Goal: Check status: Check status

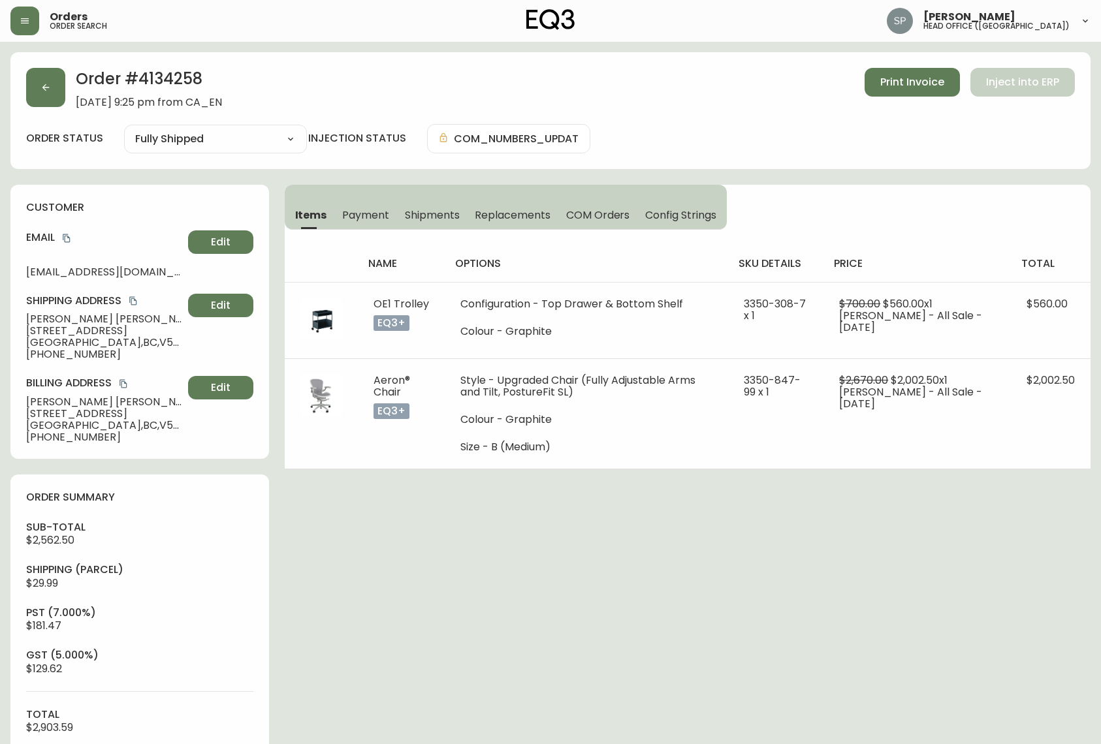
select select "FULLY_SHIPPED"
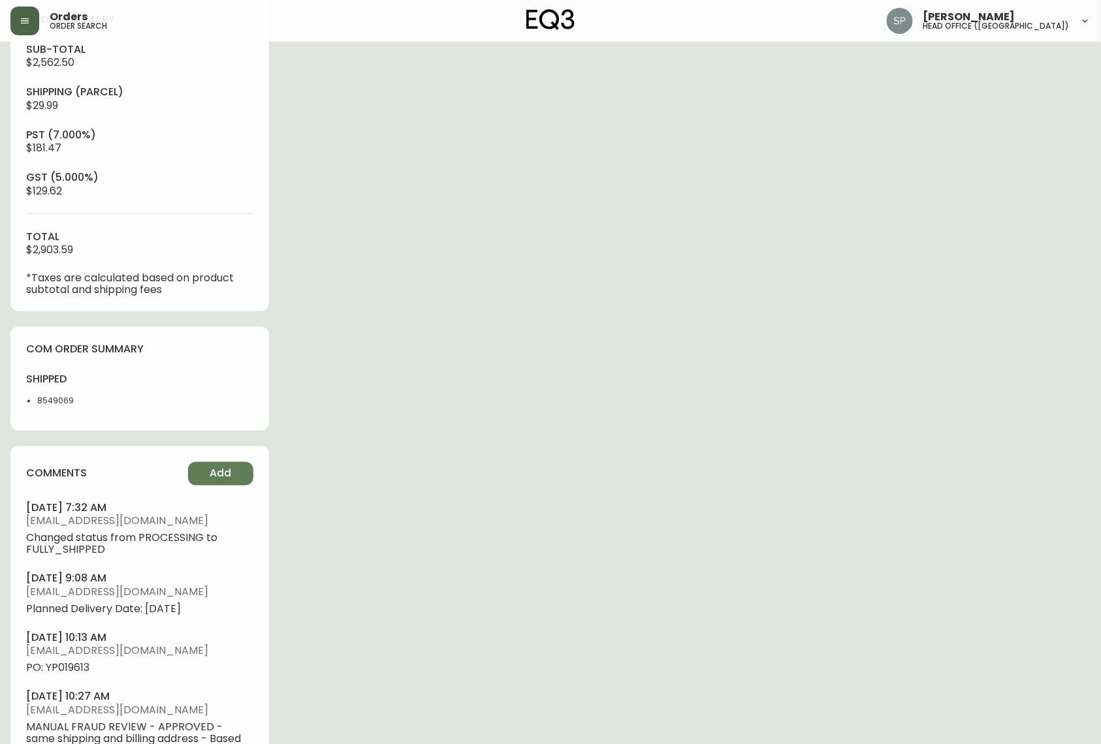
click at [18, 22] on button "button" at bounding box center [24, 21] width 29 height 29
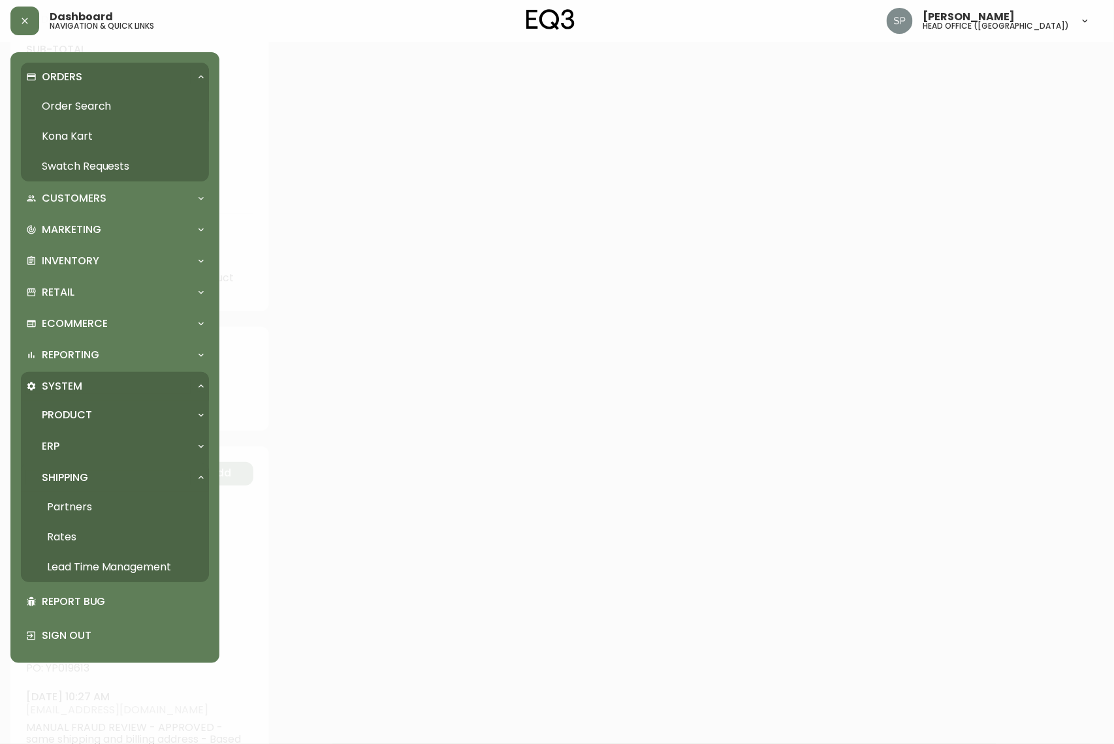
scroll to position [479, 0]
click at [71, 107] on link "Order Search" at bounding box center [115, 106] width 188 height 30
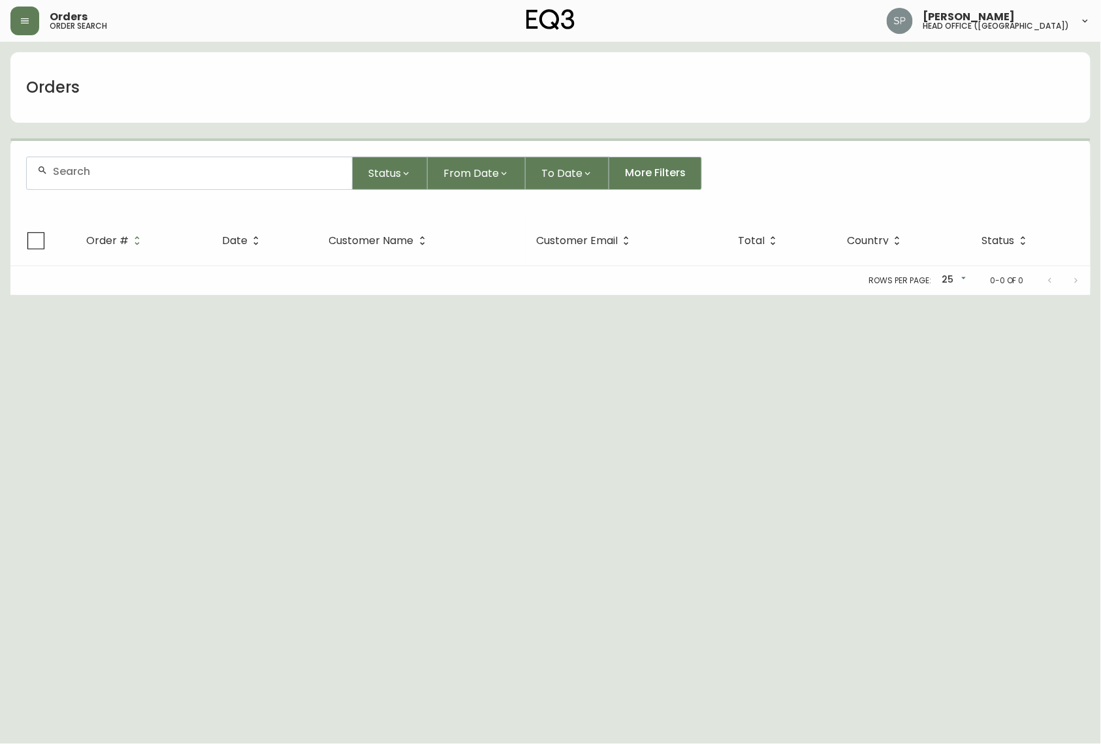
click at [170, 181] on div at bounding box center [189, 173] width 325 height 32
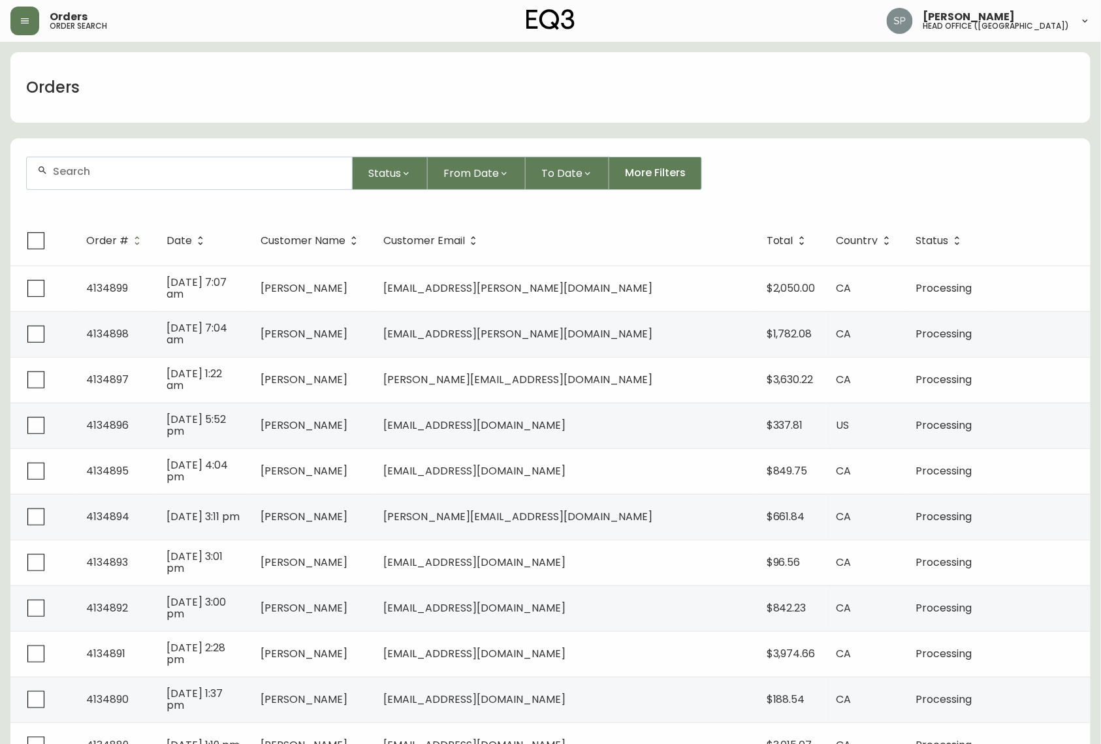
paste input "4133159"
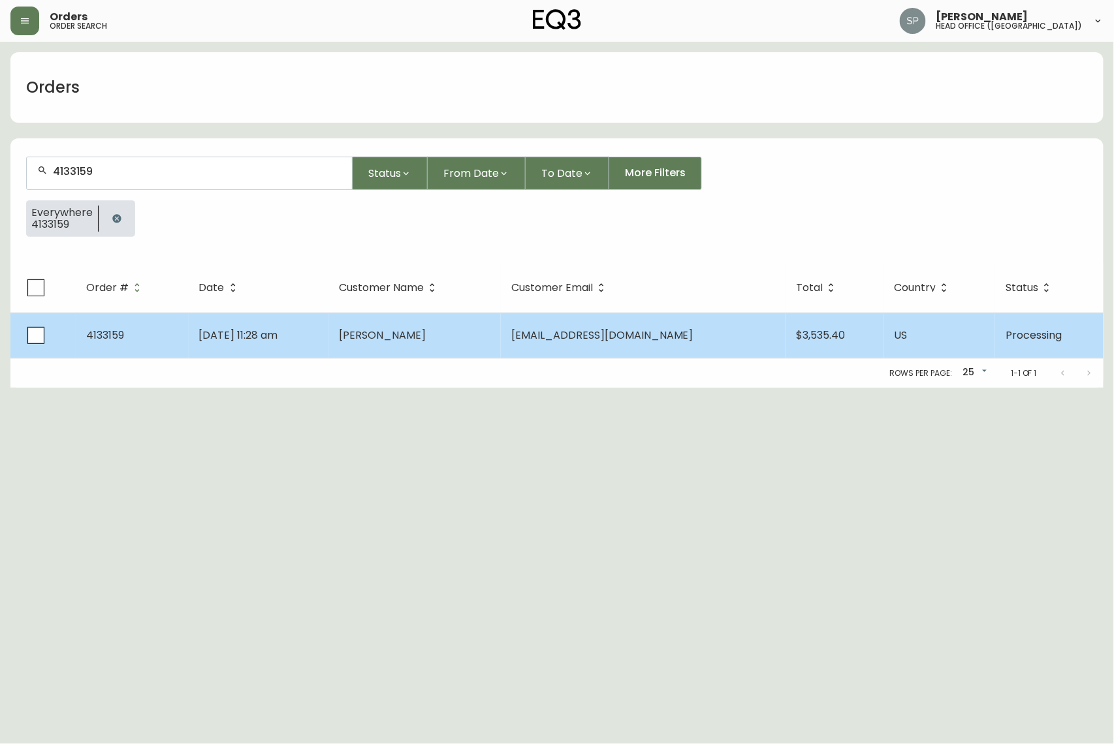
type input "4133159"
click at [437, 317] on td "[PERSON_NAME]" at bounding box center [414, 336] width 172 height 46
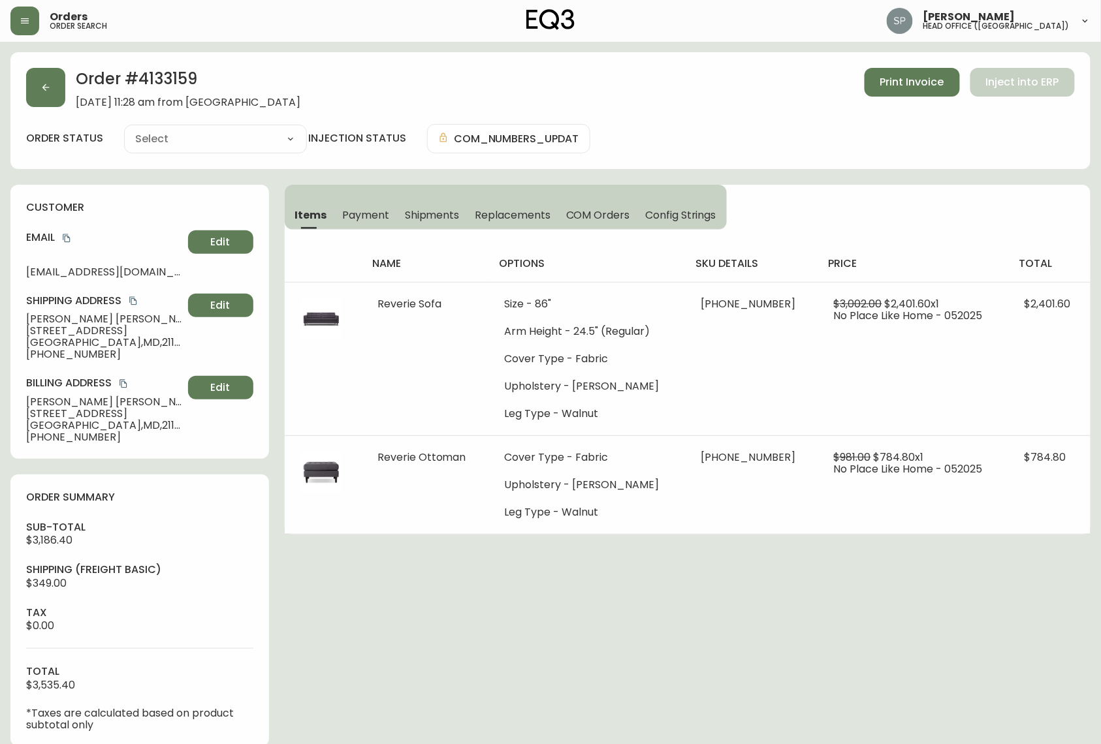
type input "Processing"
select select "PROCESSING"
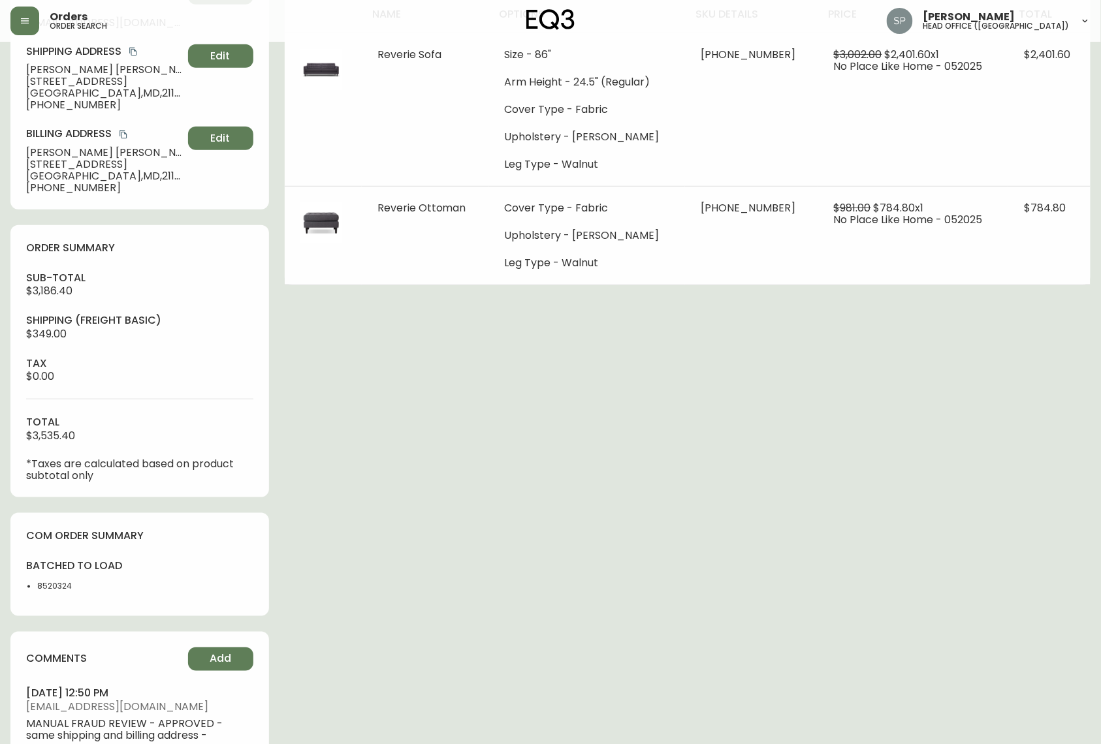
scroll to position [25, 0]
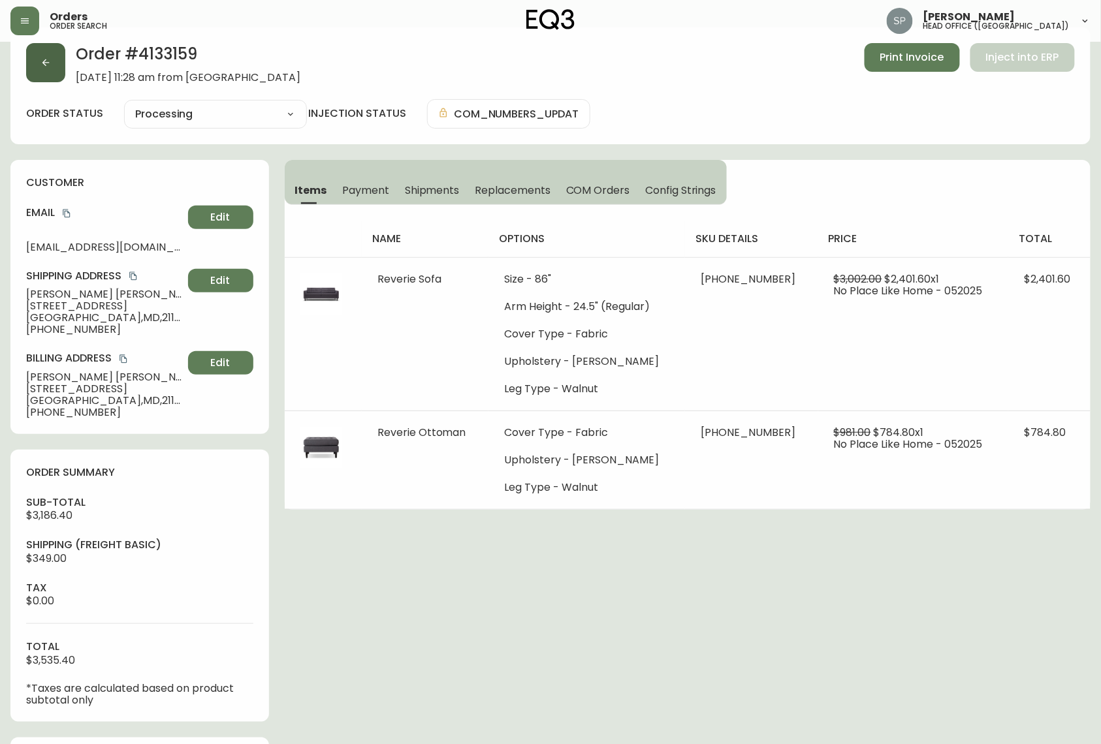
click at [46, 71] on button "button" at bounding box center [45, 62] width 39 height 39
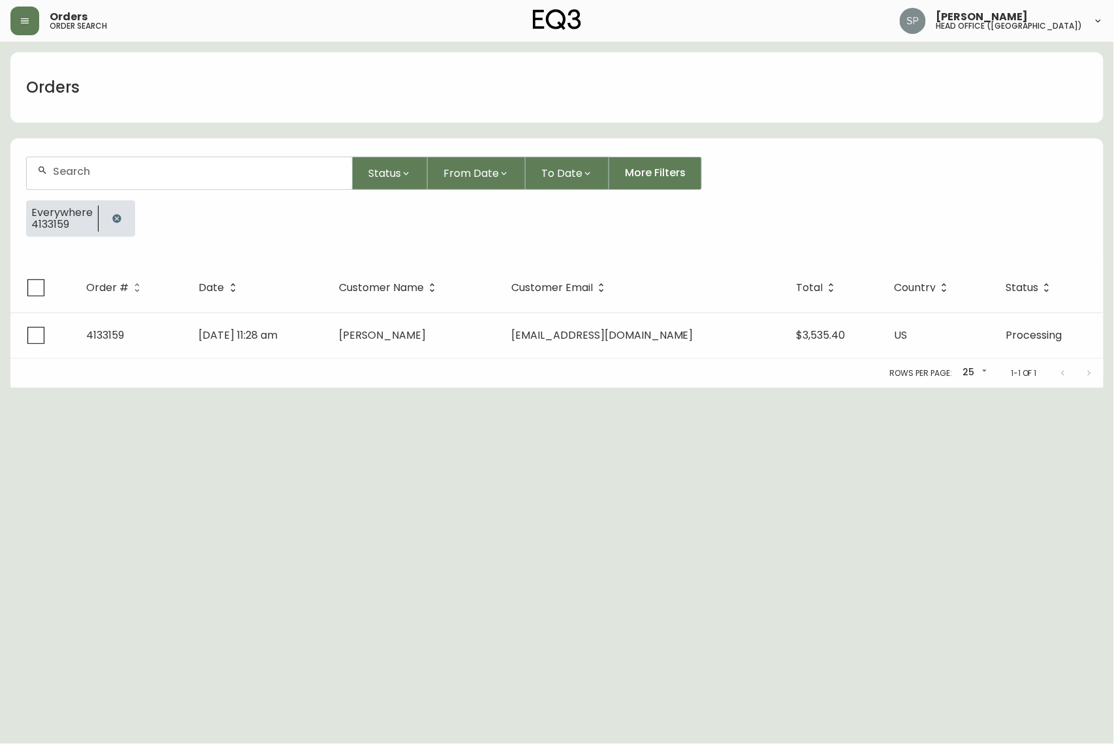
click at [155, 180] on div at bounding box center [189, 173] width 325 height 32
paste input "4133374"
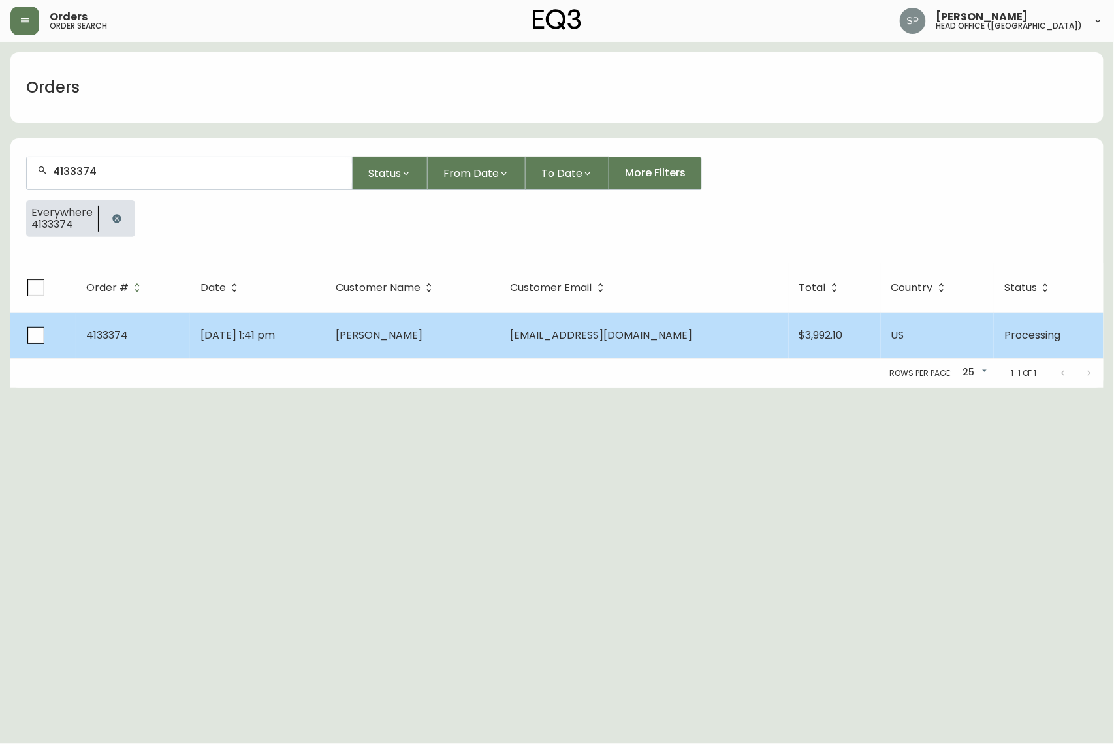
type input "4133374"
click at [326, 329] on td "[DATE] 1:41 pm" at bounding box center [258, 336] width 136 height 46
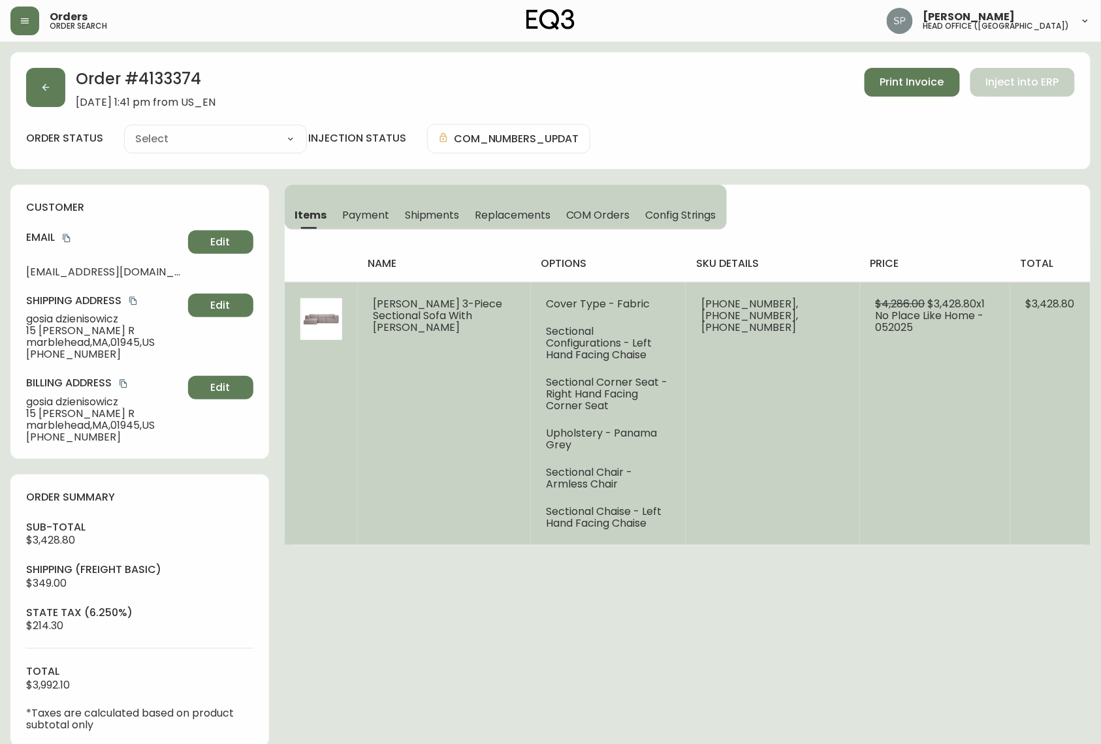
type input "Processing"
select select "PROCESSING"
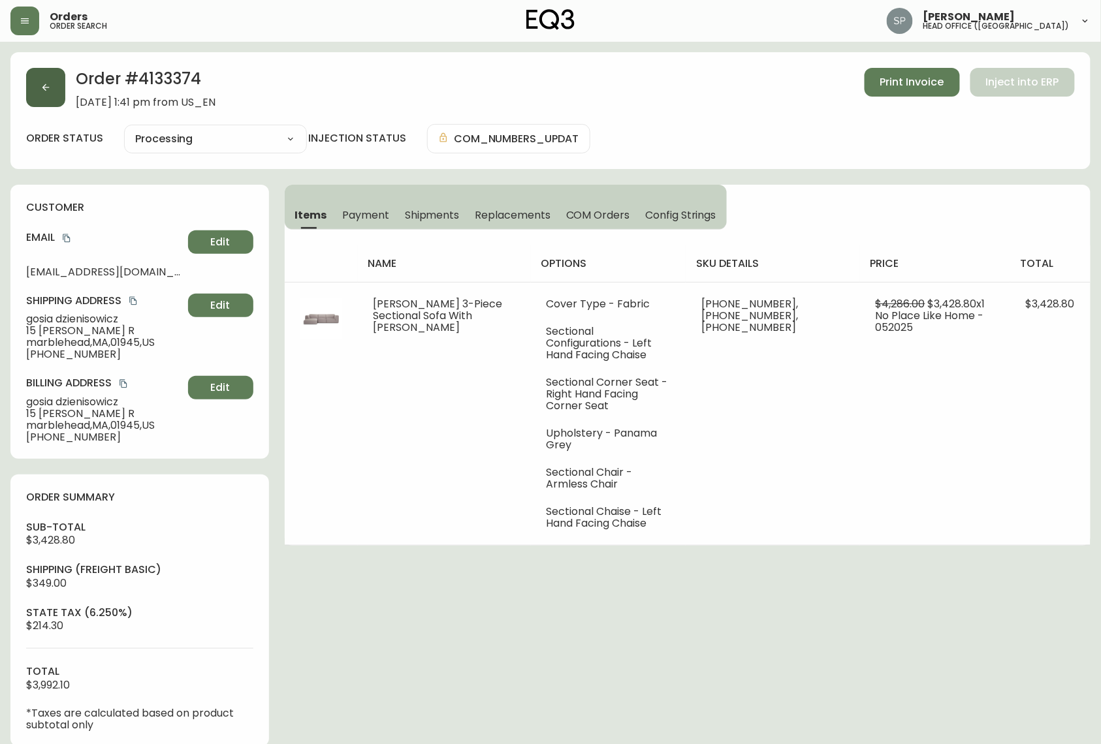
click at [42, 102] on button "button" at bounding box center [45, 87] width 39 height 39
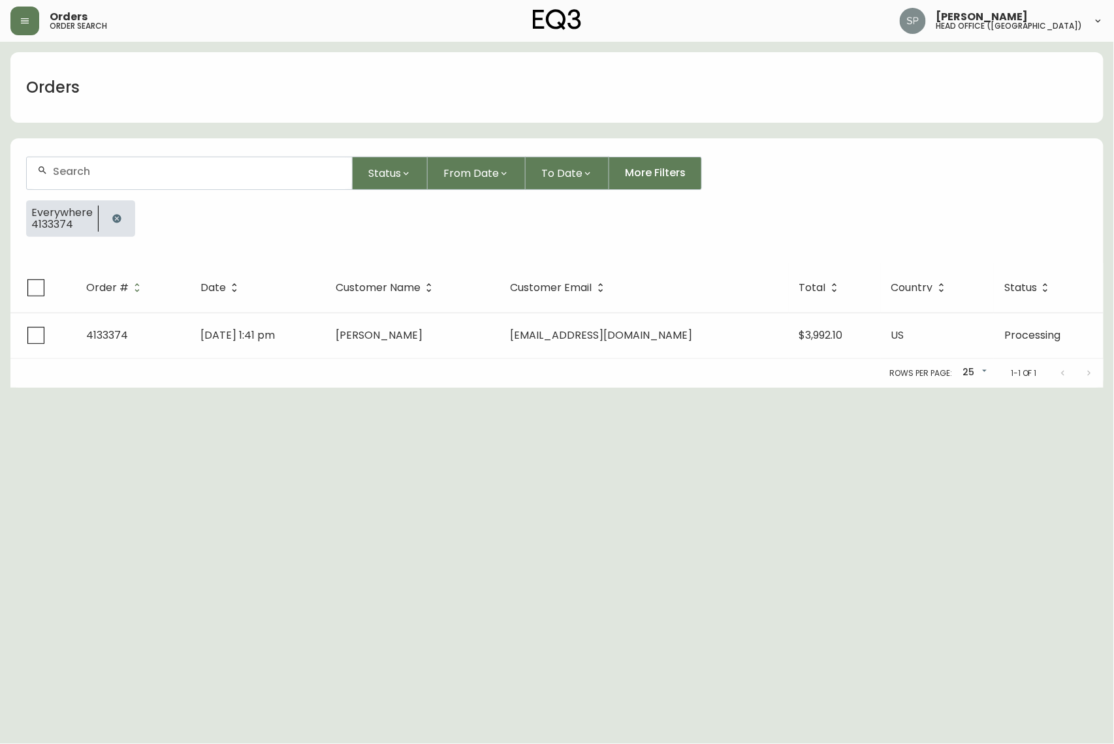
click at [152, 185] on div at bounding box center [189, 173] width 325 height 32
paste input "4134546"
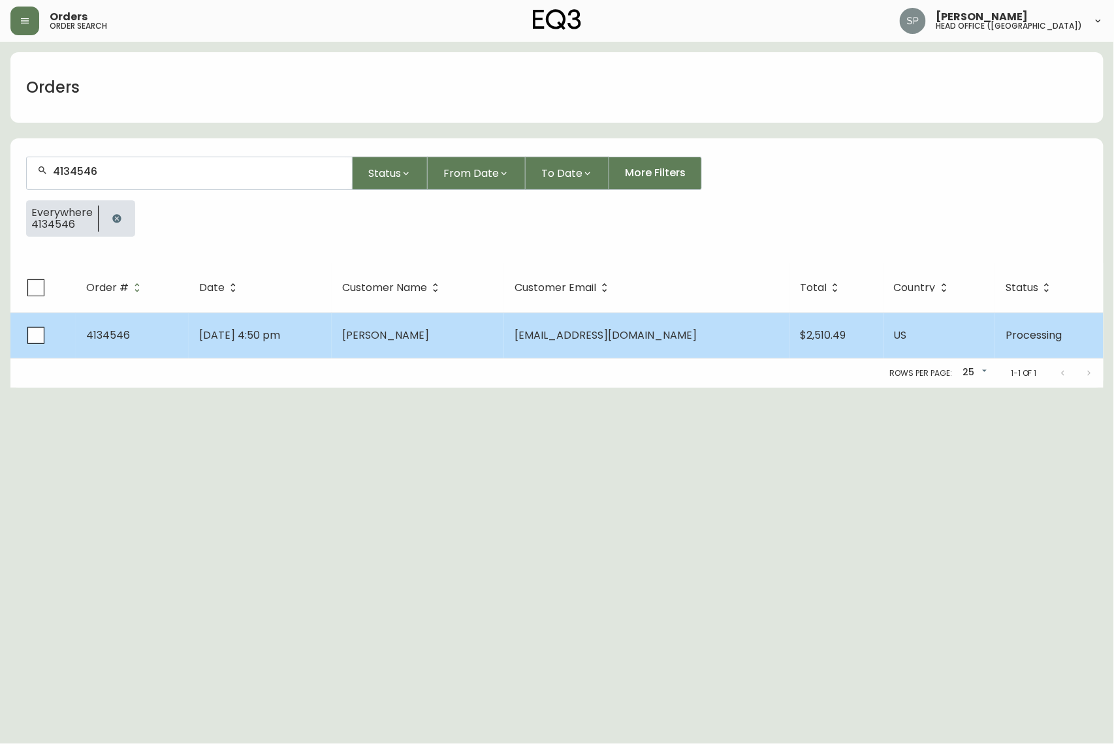
type input "4134546"
click at [332, 328] on td "[DATE] 4:50 pm" at bounding box center [260, 336] width 143 height 46
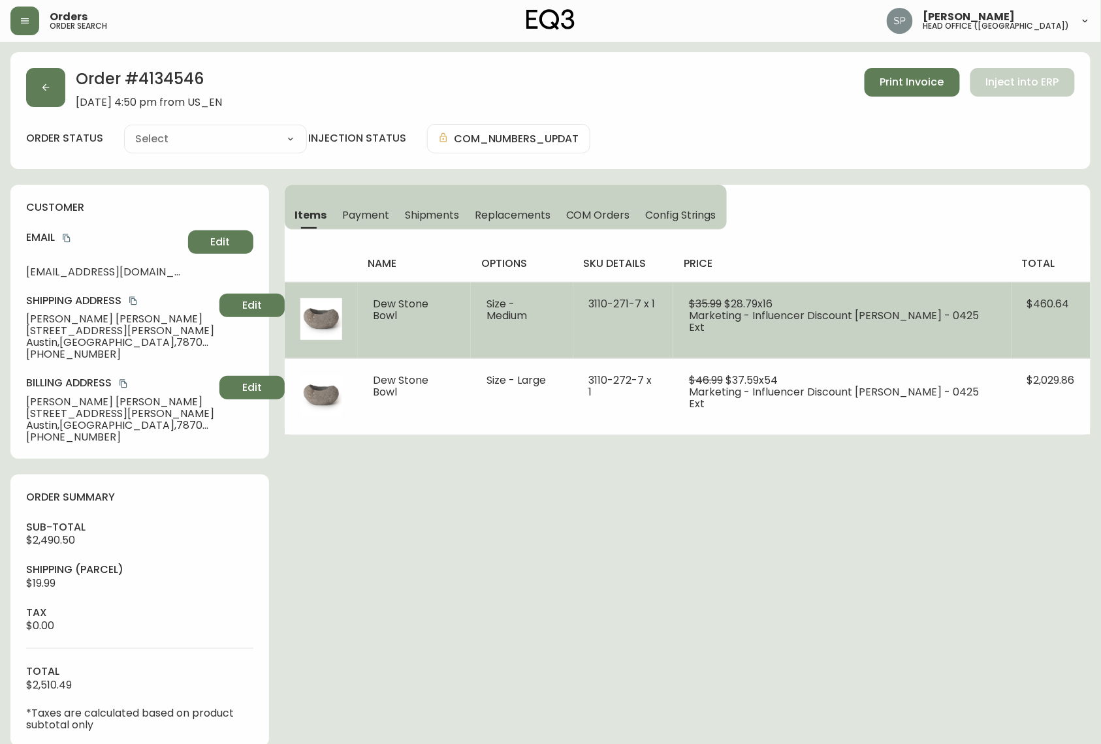
type input "Processing"
select select "PROCESSING"
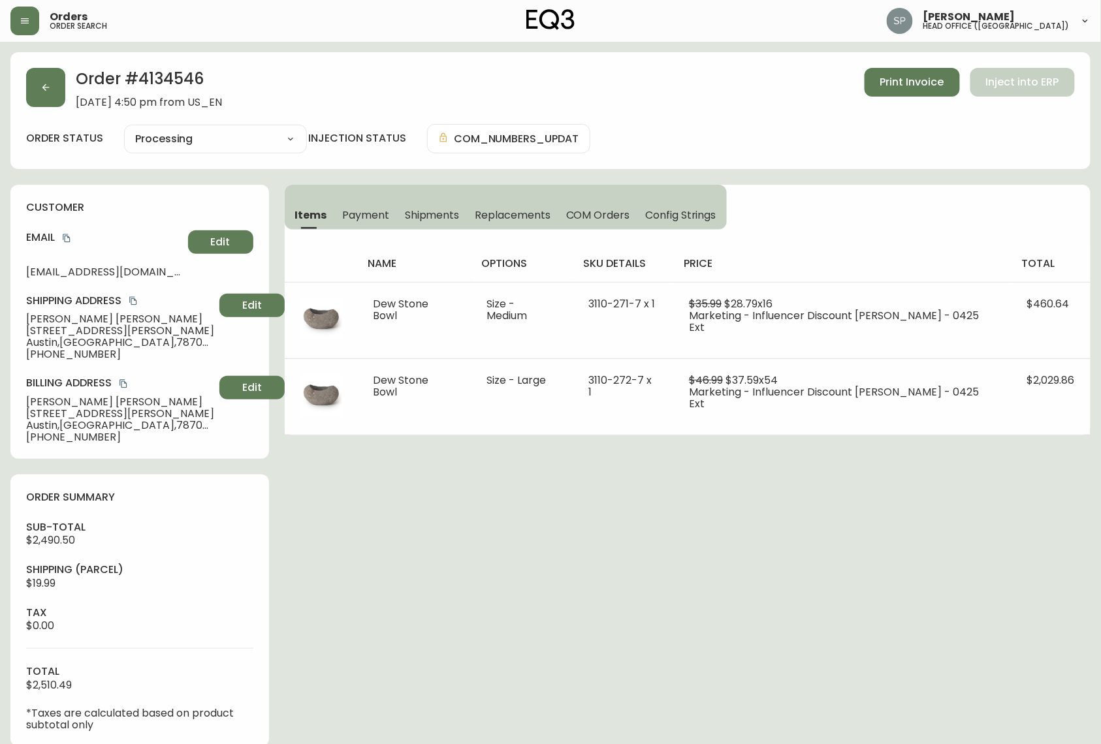
click at [67, 92] on div "Order # 4134546 [DATE] 4:50 pm from US_EN Print Invoice Inject into ERP" at bounding box center [550, 88] width 1048 height 40
click at [50, 99] on button "button" at bounding box center [45, 87] width 39 height 39
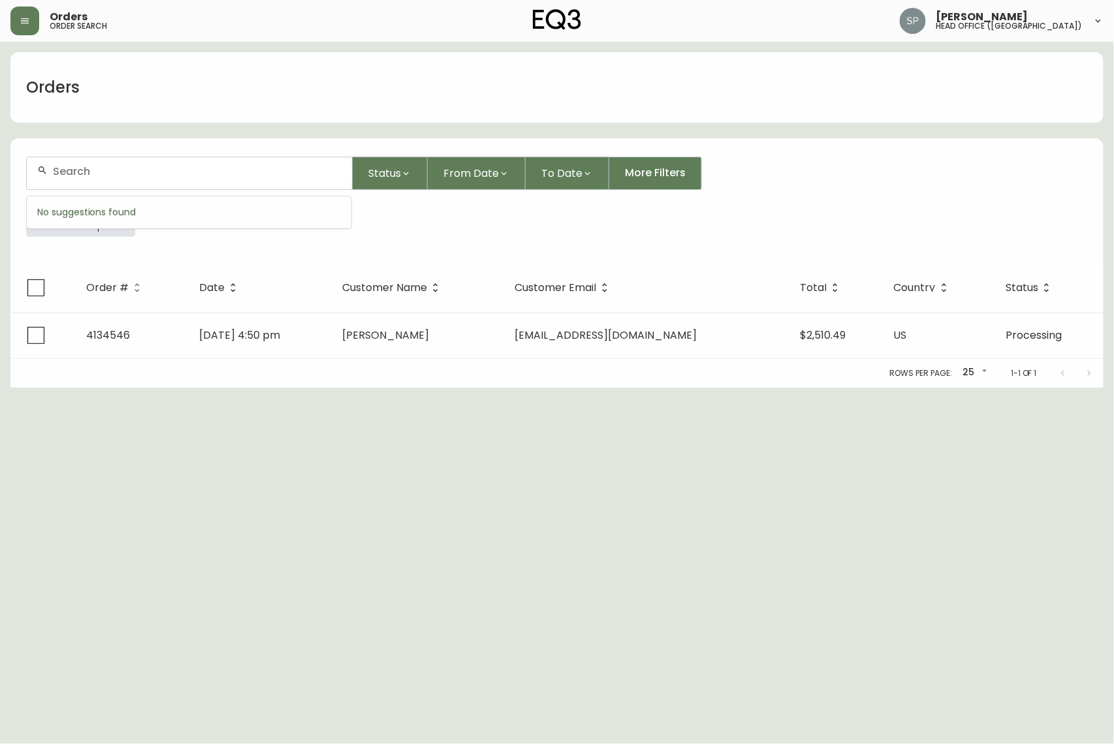
click at [129, 168] on input "text" at bounding box center [197, 171] width 289 height 12
paste input "4134646"
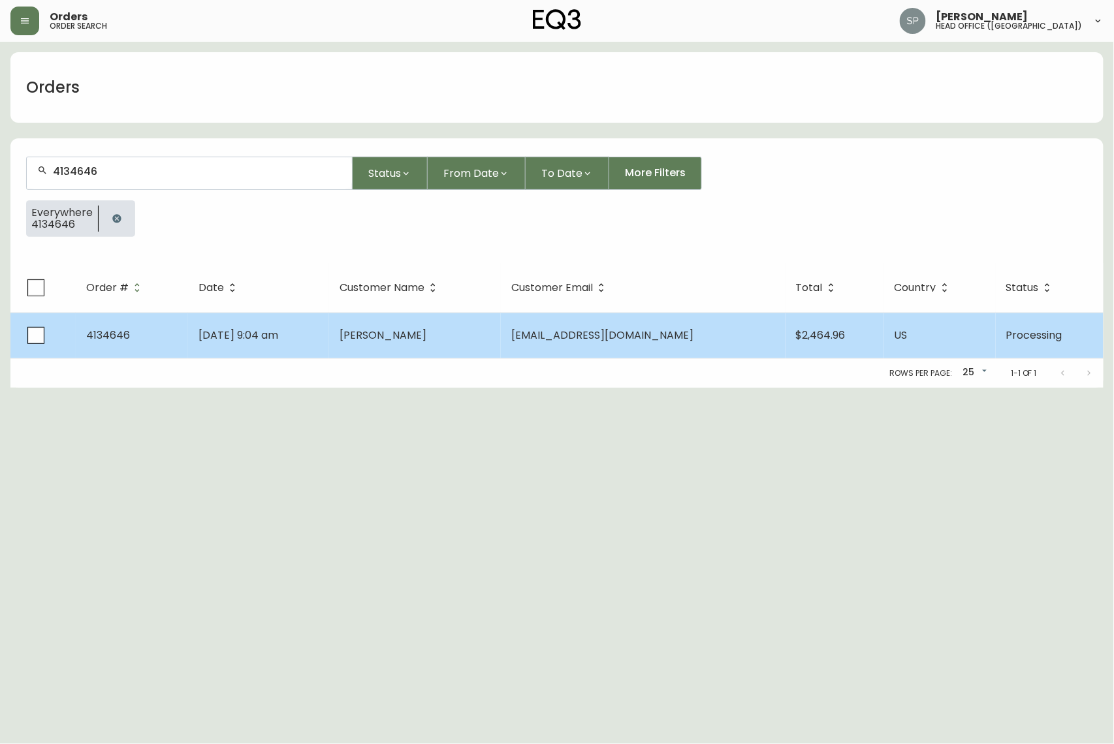
type input "4134646"
click at [405, 338] on span "[PERSON_NAME]" at bounding box center [382, 335] width 87 height 15
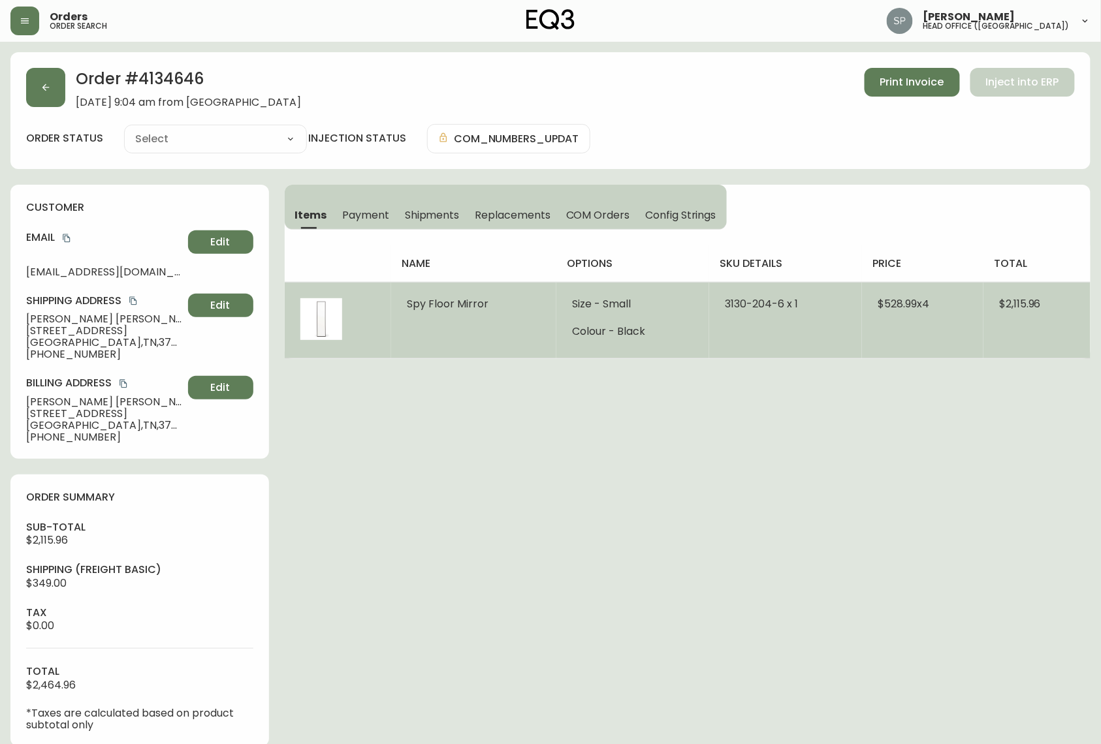
type input "Processing"
select select "PROCESSING"
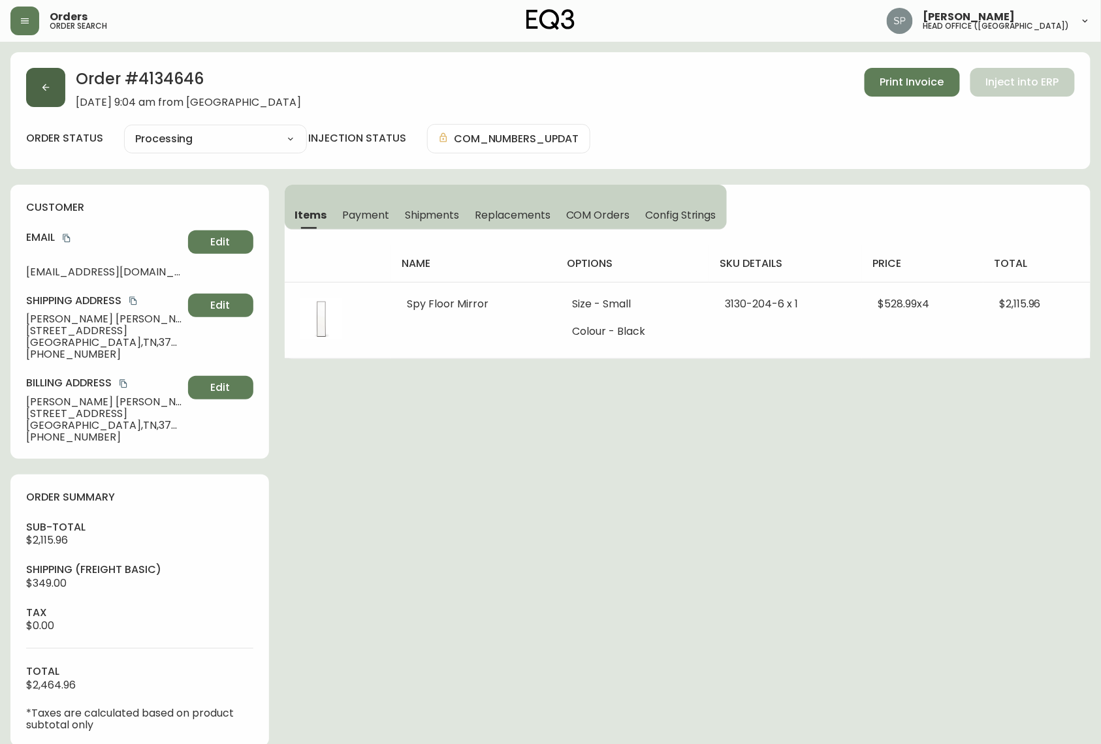
click at [45, 81] on button "button" at bounding box center [45, 87] width 39 height 39
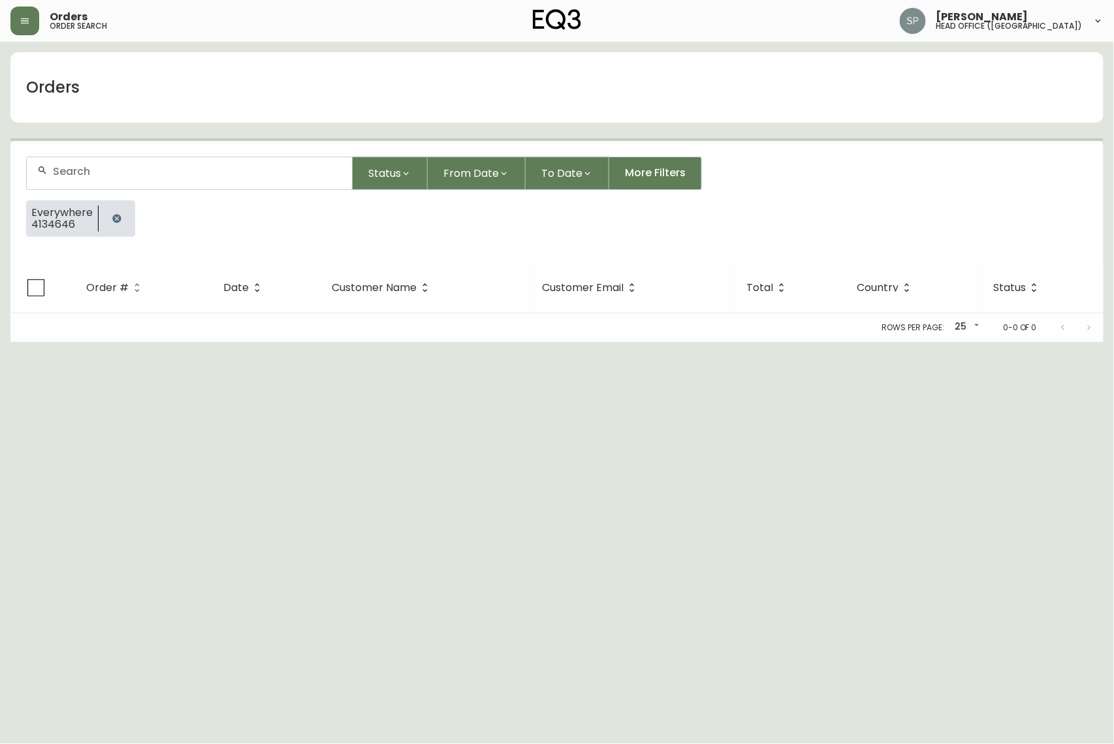
click at [127, 157] on div at bounding box center [189, 173] width 325 height 32
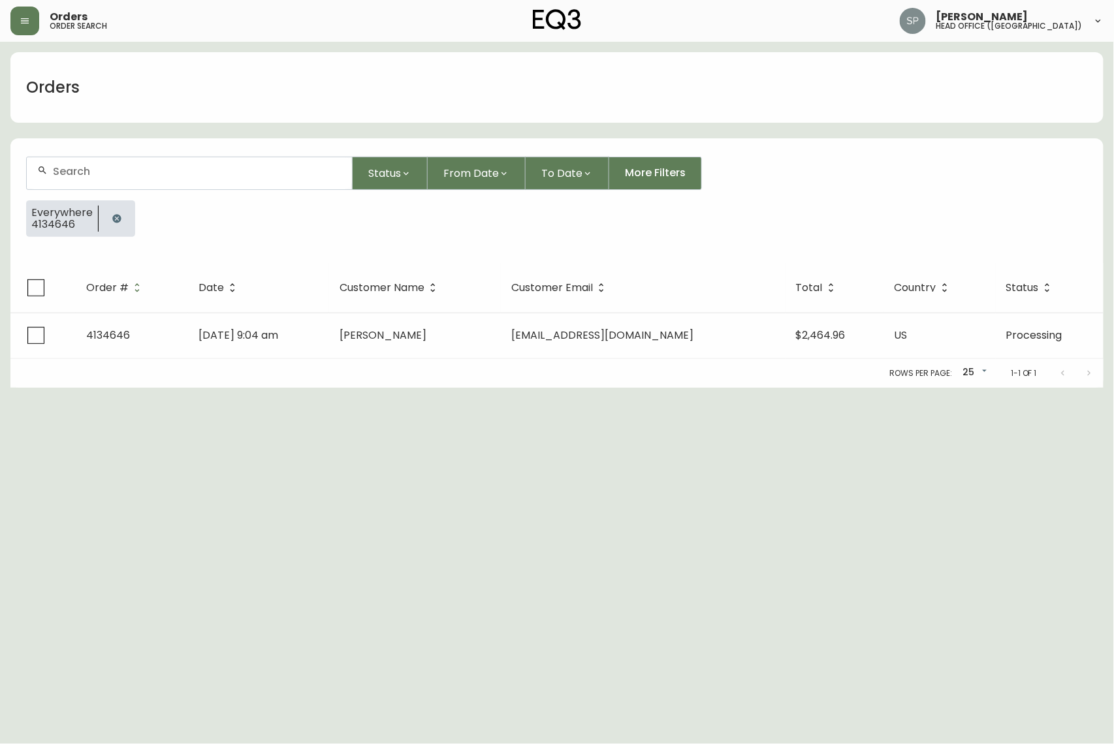
paste input "4134674"
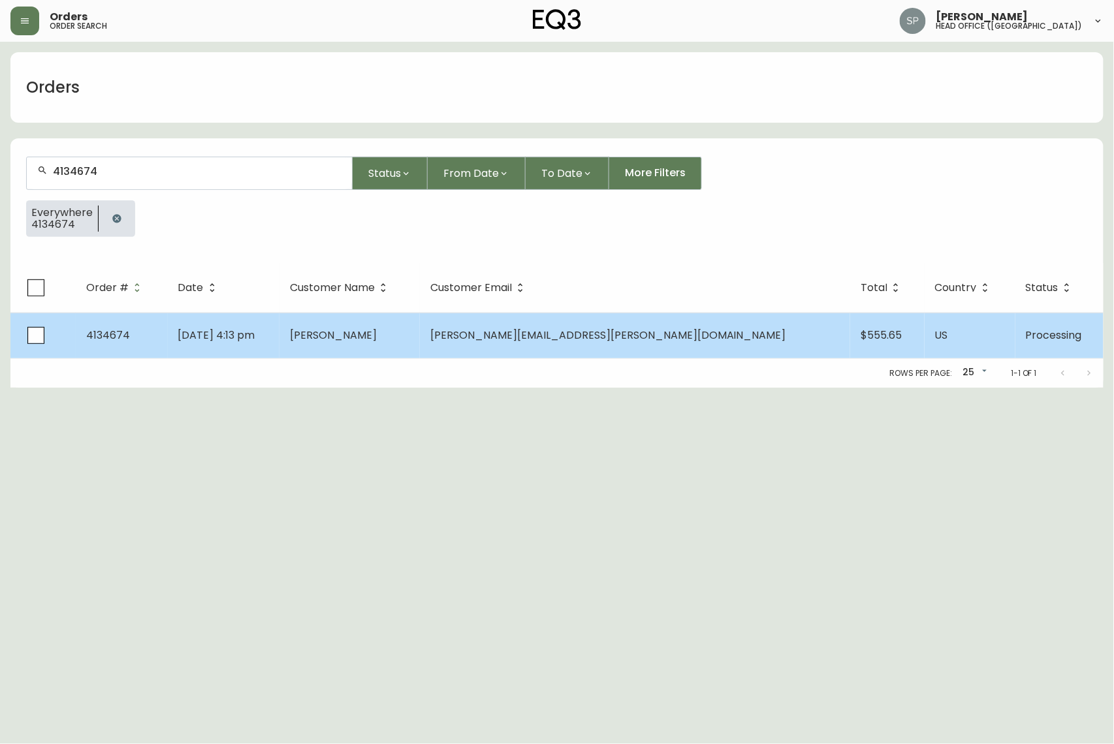
type input "4134674"
click at [255, 332] on span "[DATE] 4:13 pm" at bounding box center [216, 335] width 77 height 15
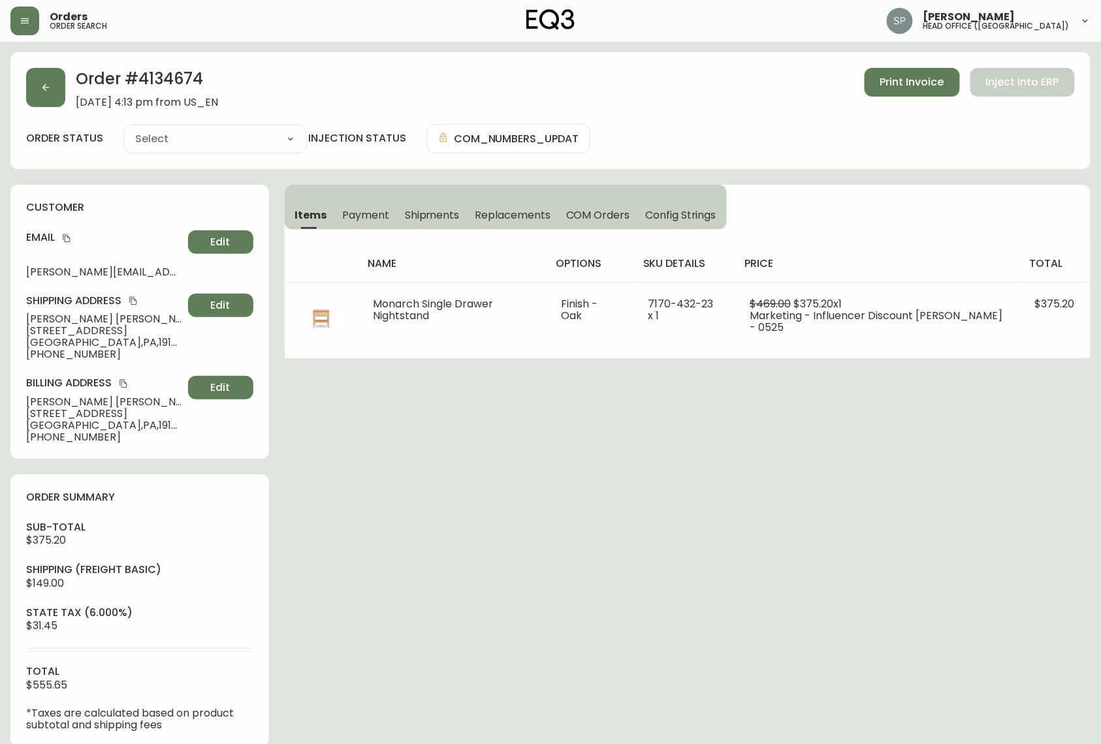
type input "Processing"
select select "PROCESSING"
click at [52, 97] on button "button" at bounding box center [45, 87] width 39 height 39
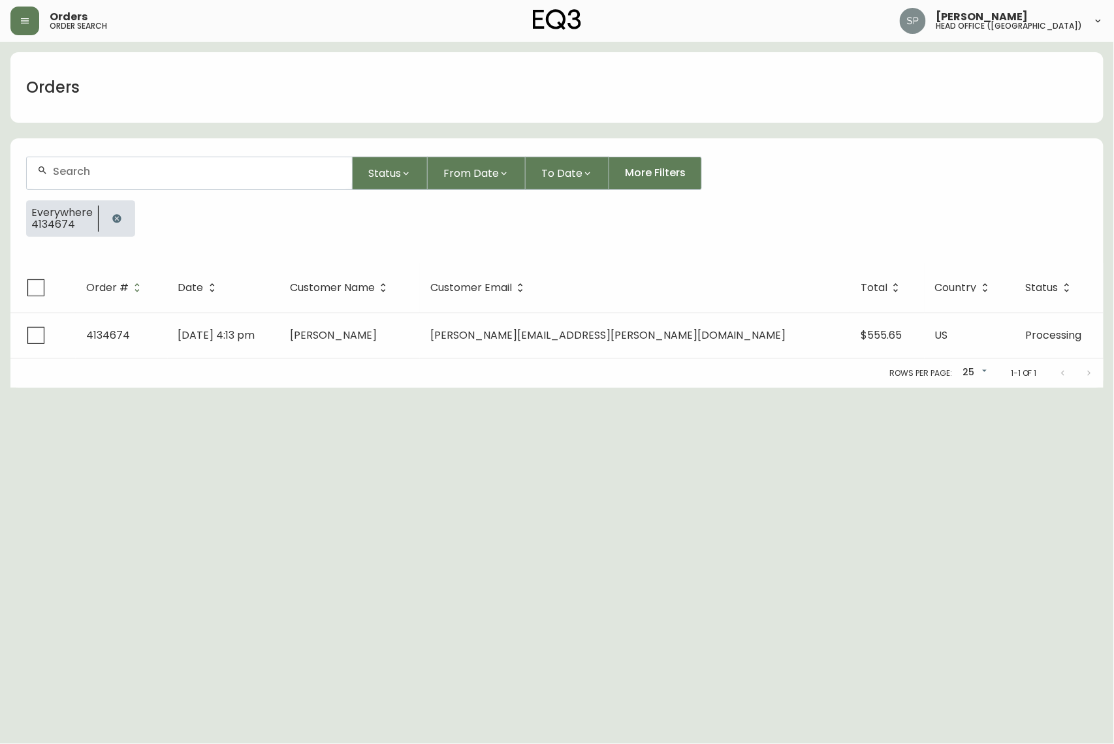
click at [140, 176] on input "text" at bounding box center [197, 171] width 289 height 12
paste input "4134674"
type input "4134674"
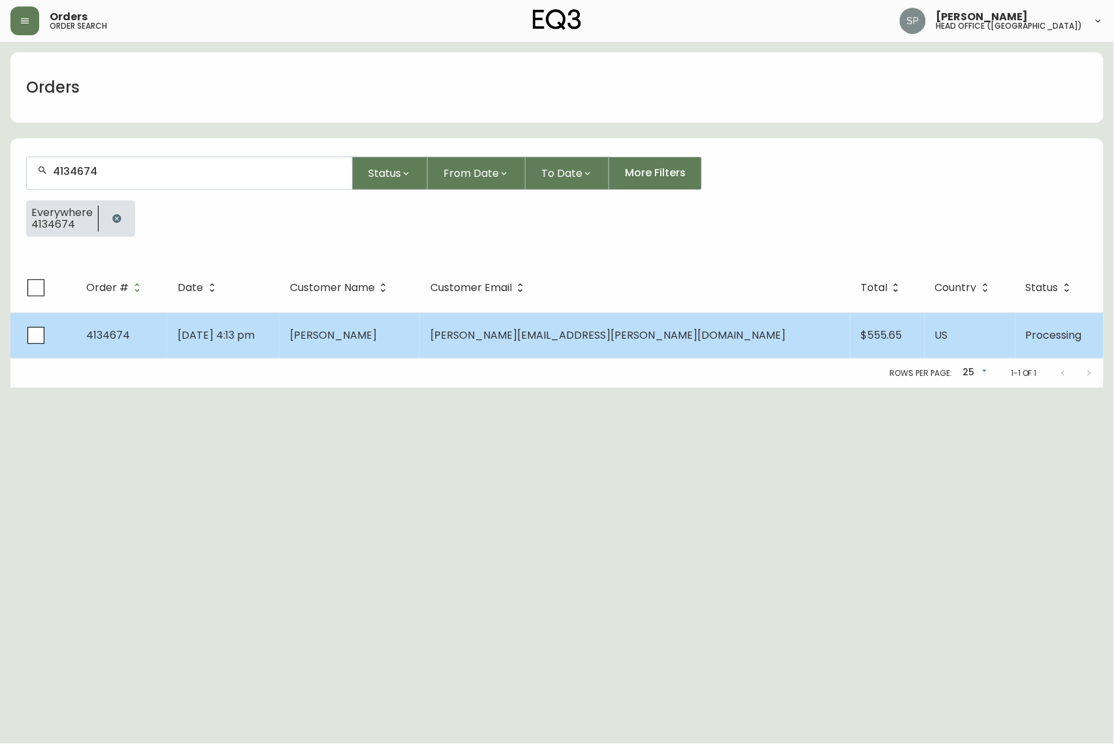
click at [255, 335] on span "[DATE] 4:13 pm" at bounding box center [216, 335] width 77 height 15
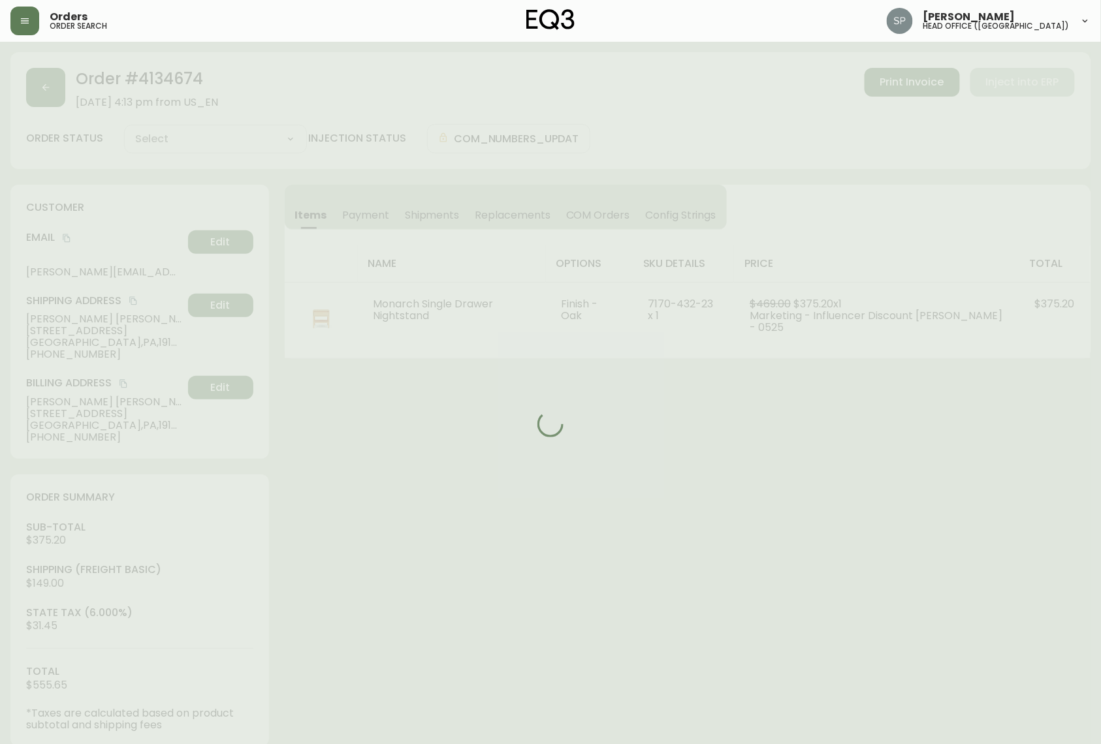
type input "Processing"
select select "PROCESSING"
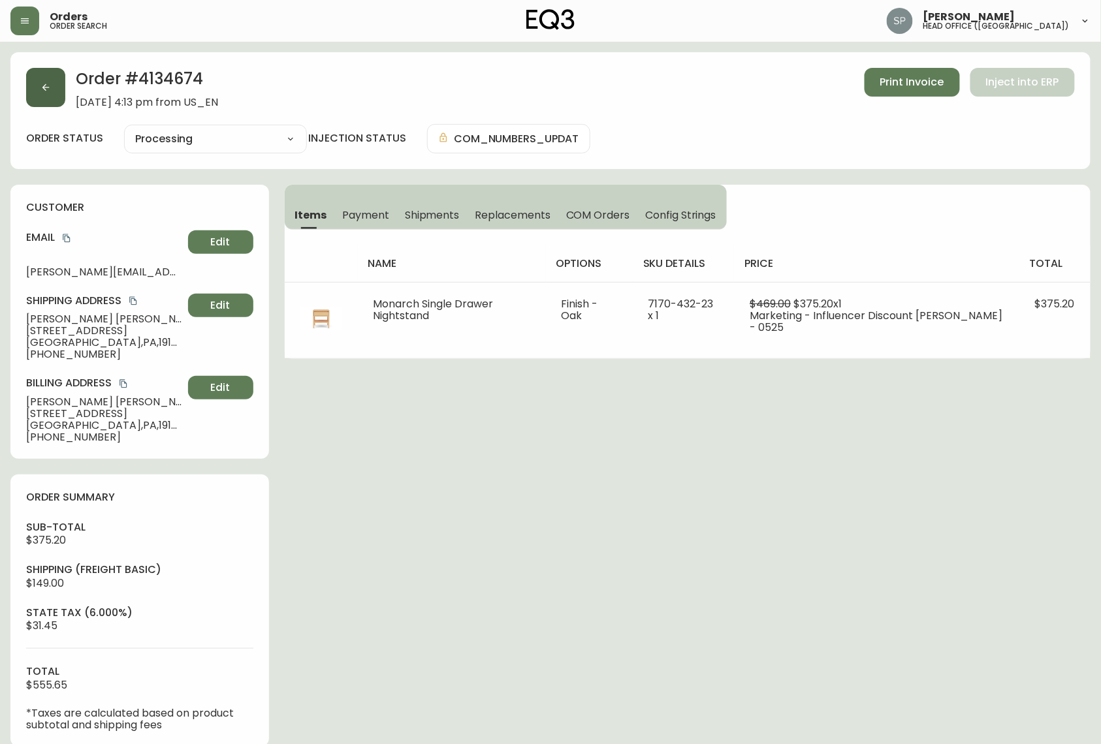
click at [57, 91] on button "button" at bounding box center [45, 87] width 39 height 39
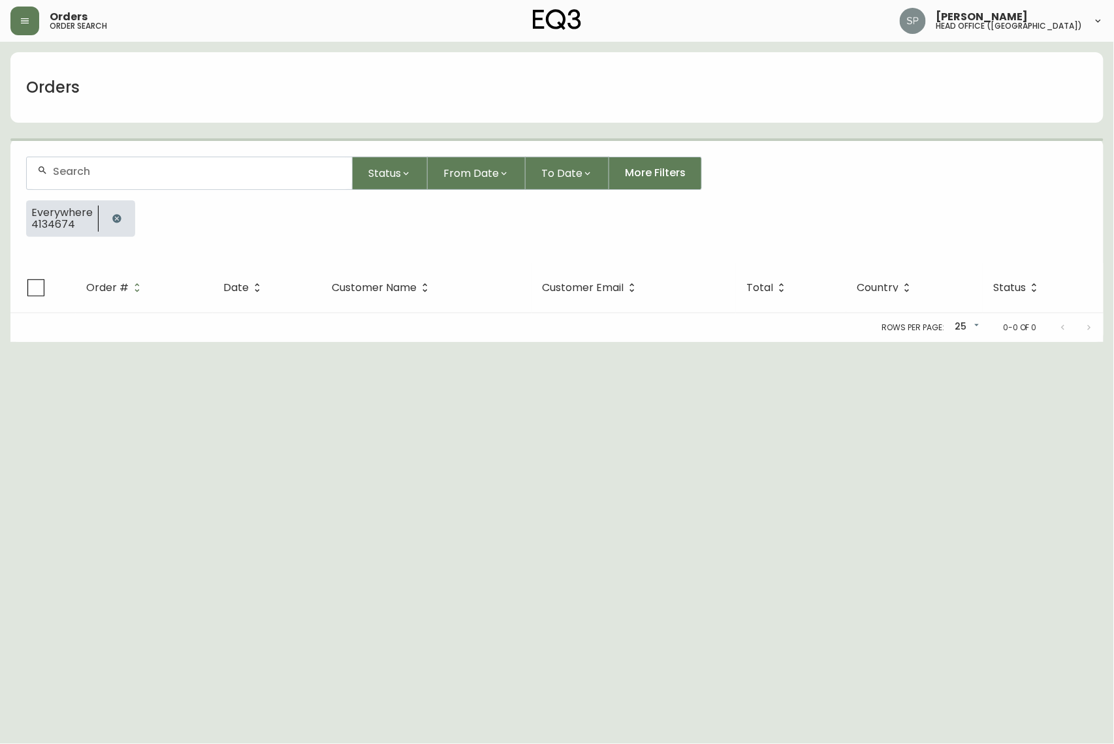
click at [113, 172] on input "text" at bounding box center [197, 171] width 289 height 12
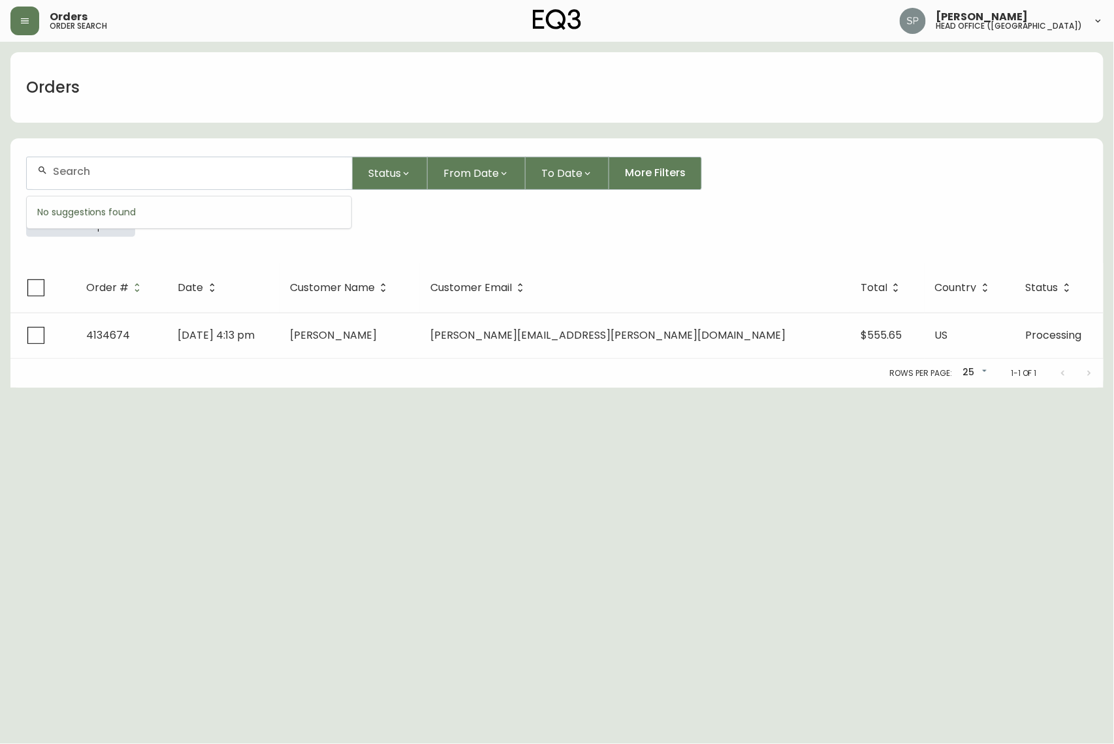
paste input "4134688"
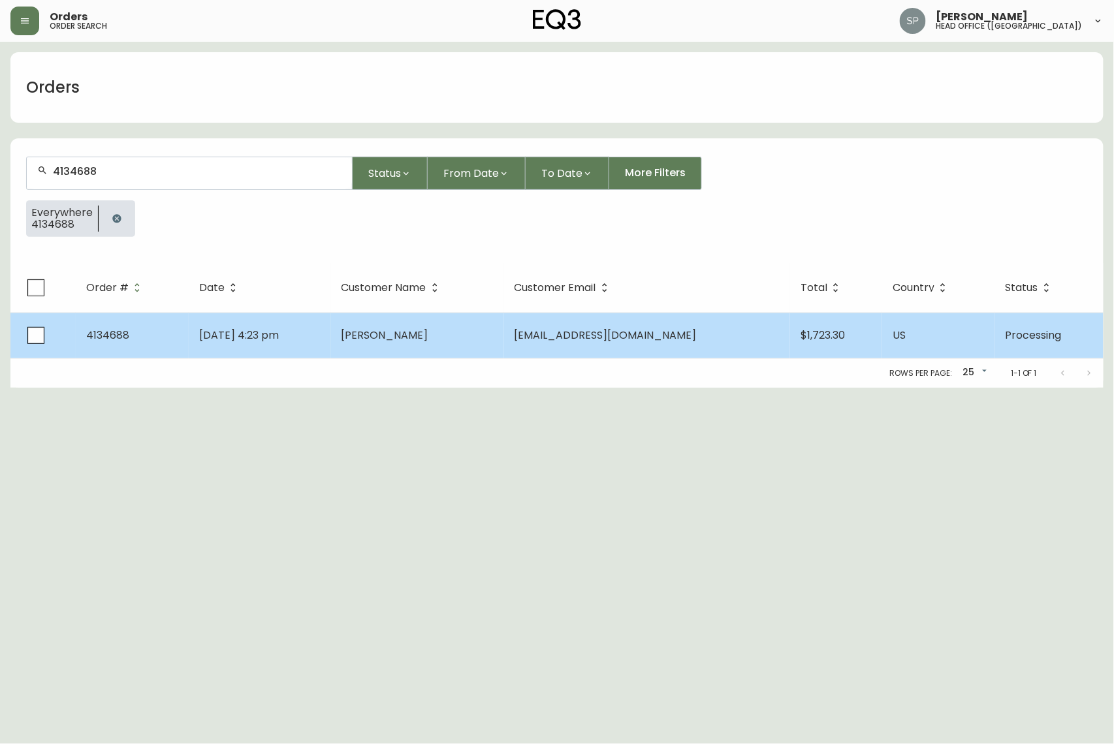
type input "4134688"
click at [251, 319] on td "[DATE] 4:23 pm" at bounding box center [260, 336] width 142 height 46
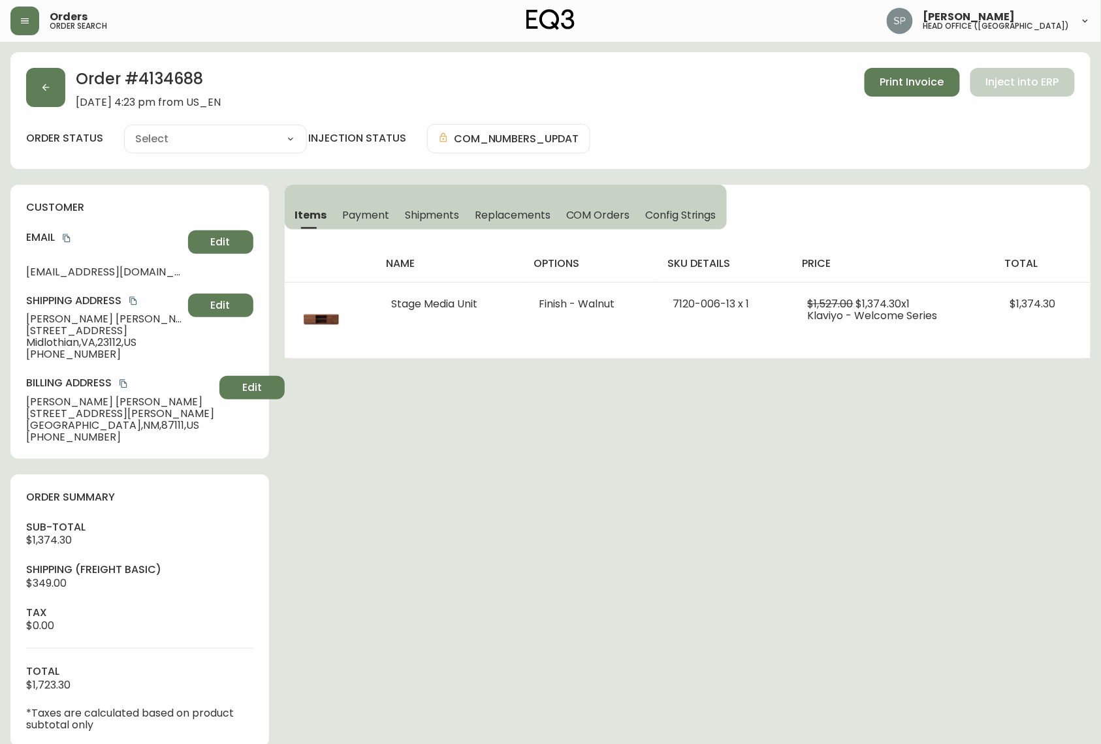
type input "Processing"
select select "PROCESSING"
click at [61, 102] on button "button" at bounding box center [45, 87] width 39 height 39
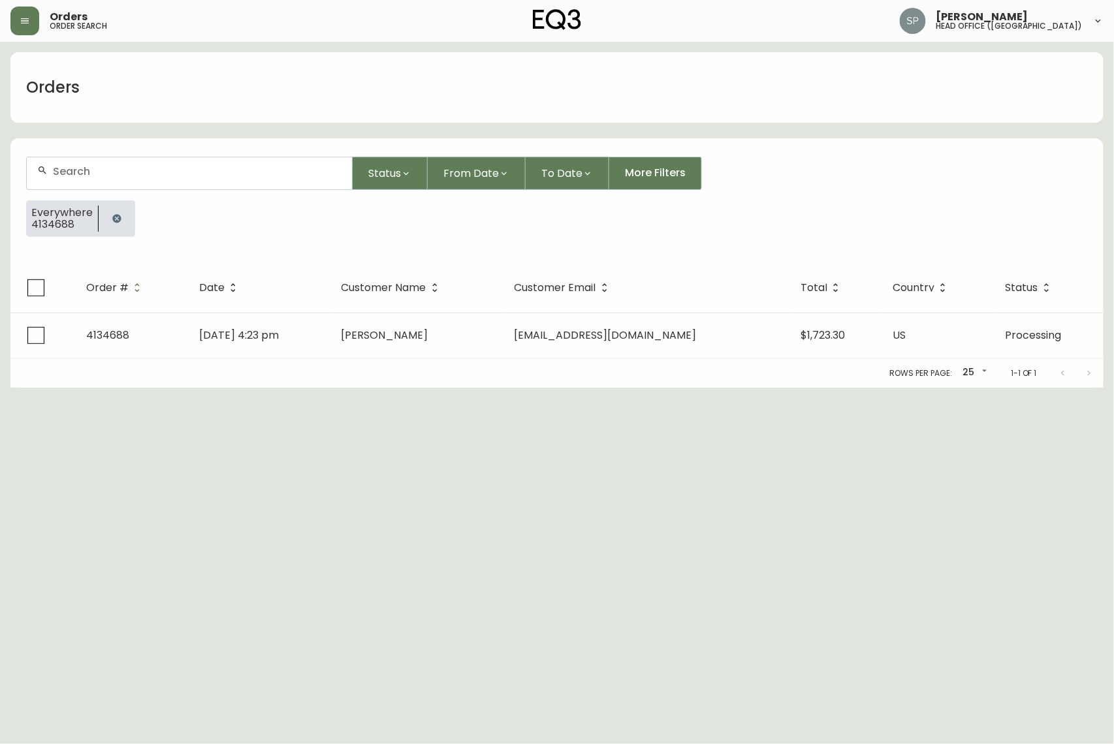
click at [142, 172] on input "text" at bounding box center [197, 171] width 289 height 12
paste input "4134674"
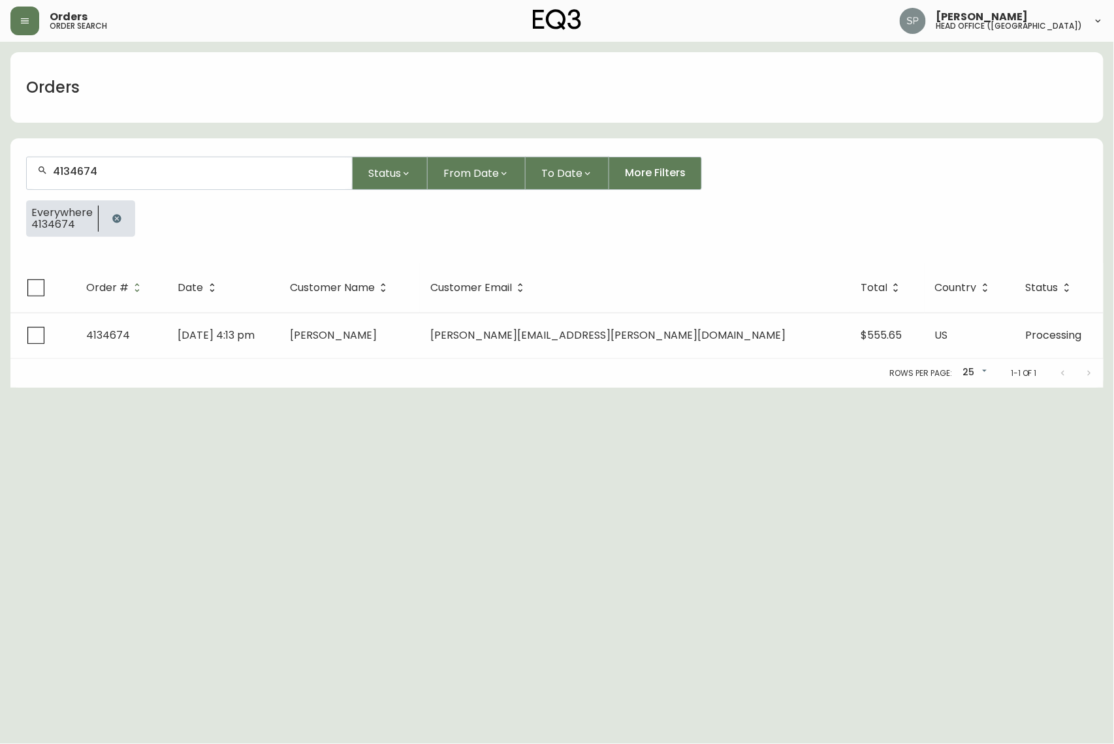
type input "4134674"
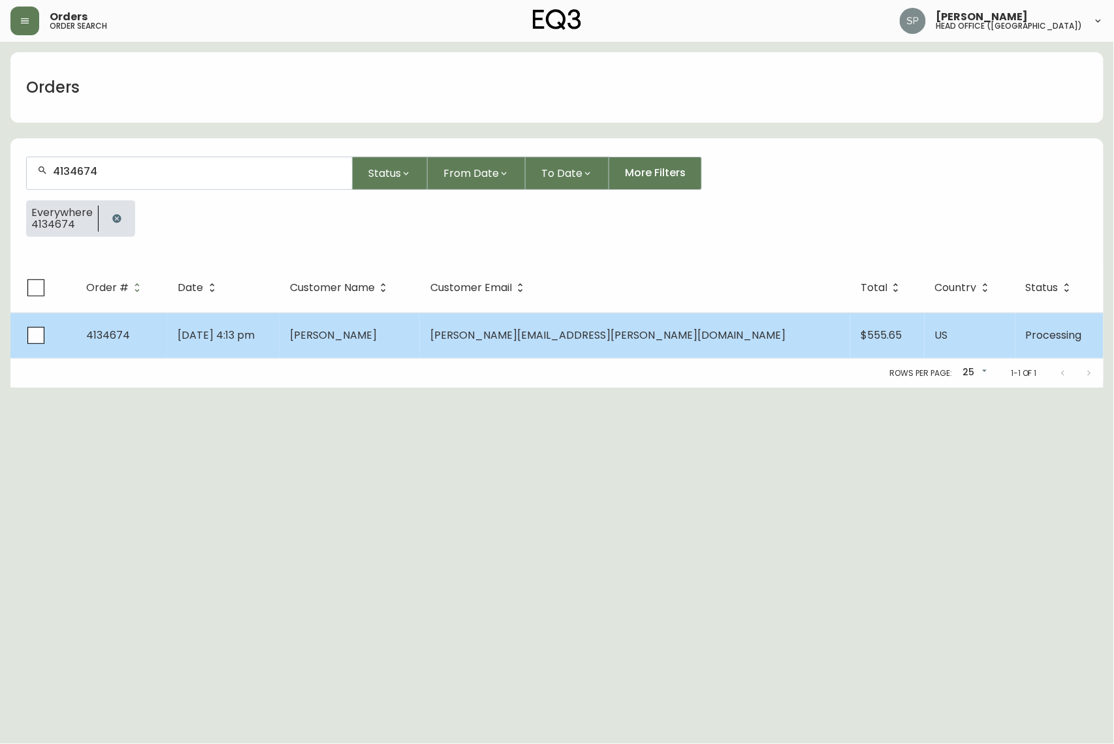
click at [279, 337] on td "[DATE] 4:13 pm" at bounding box center [224, 336] width 112 height 46
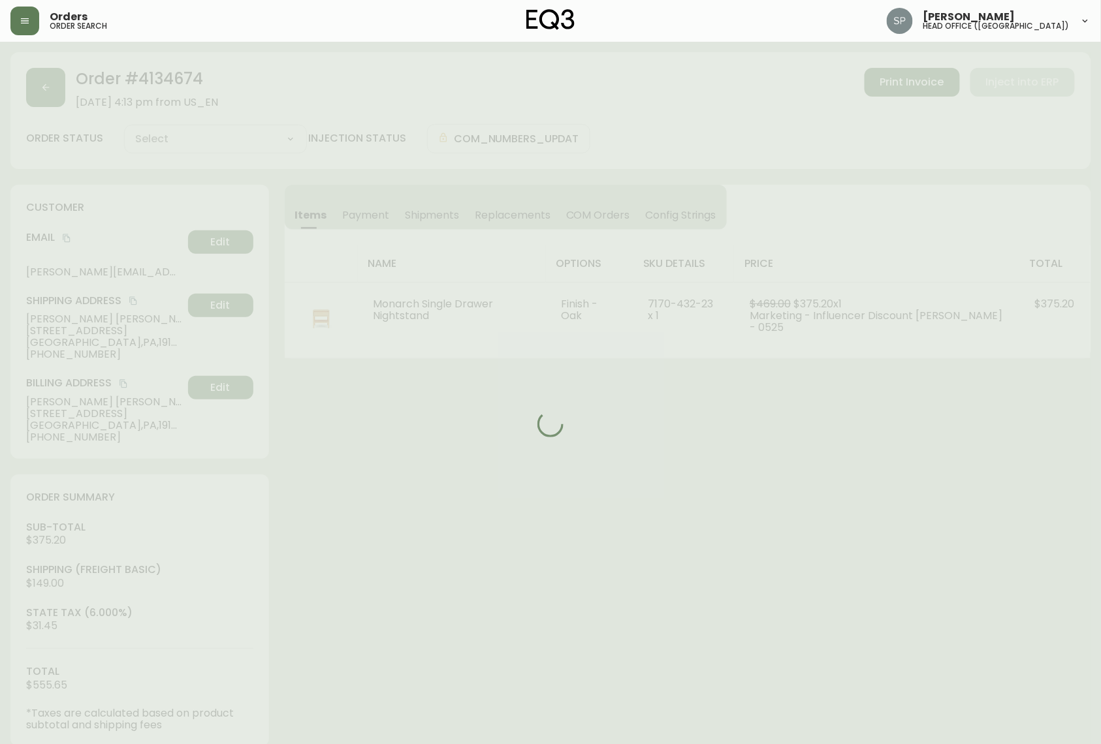
type input "Processing"
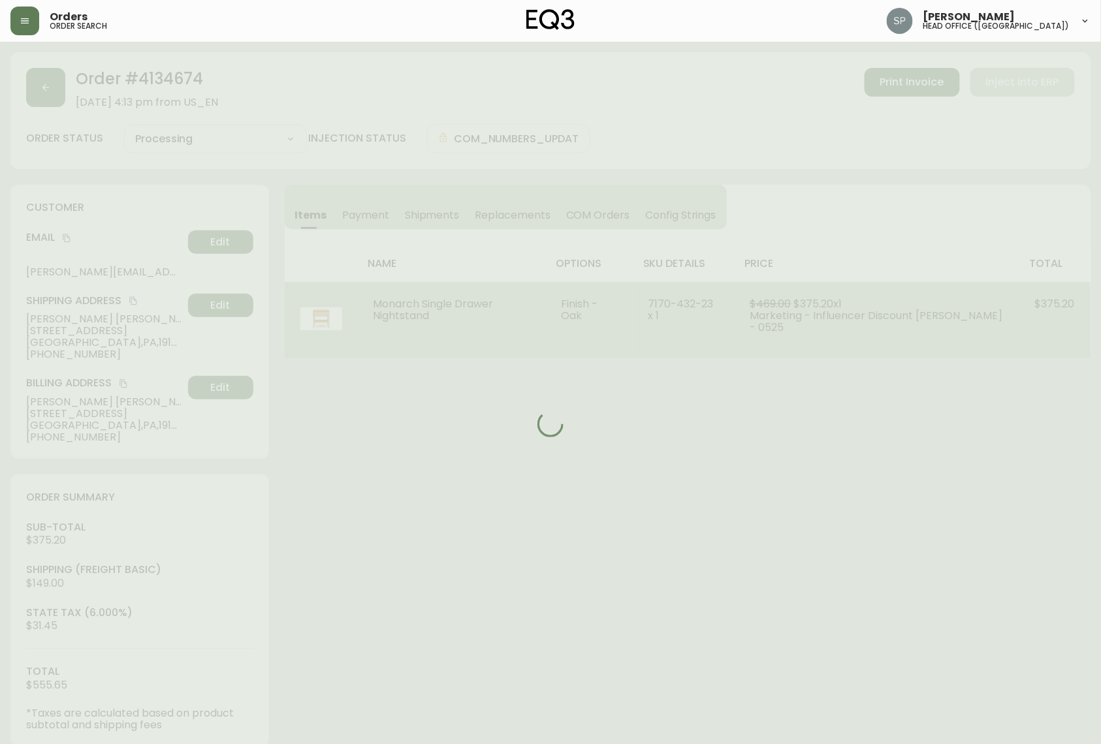
select select "PROCESSING"
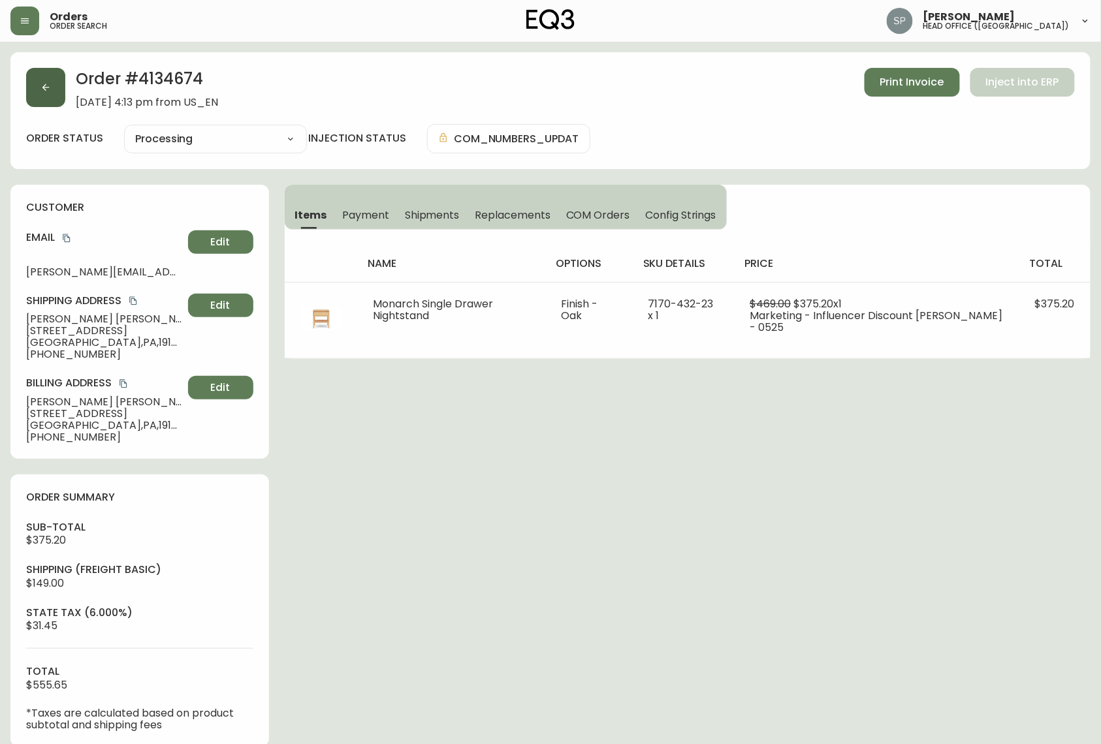
click at [50, 90] on icon "button" at bounding box center [45, 87] width 10 height 10
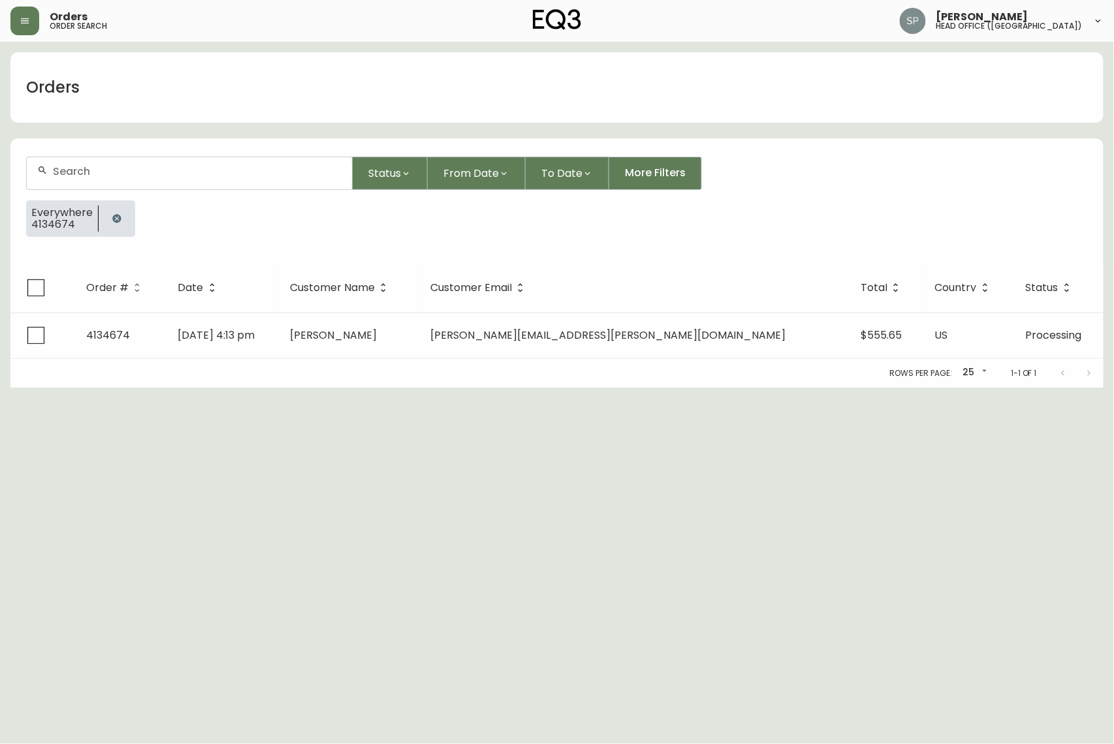
click at [134, 173] on input "text" at bounding box center [197, 171] width 289 height 12
paste input "4134729"
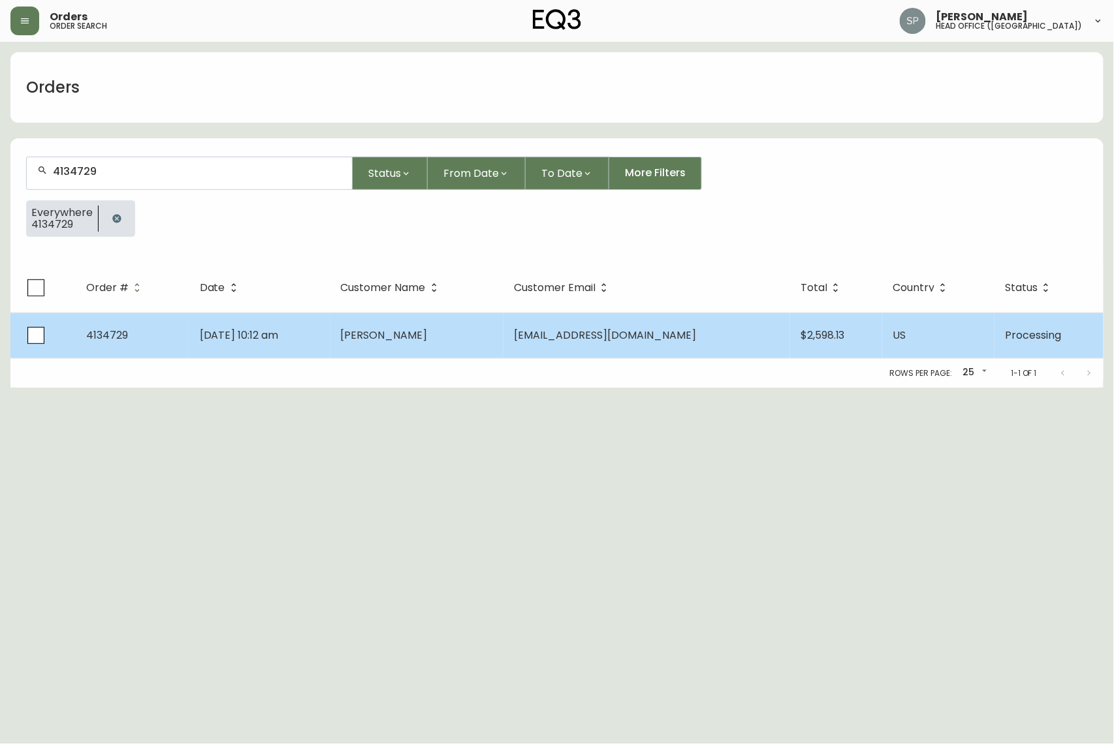
type input "4134729"
click at [503, 328] on td "[PERSON_NAME]" at bounding box center [416, 336] width 173 height 46
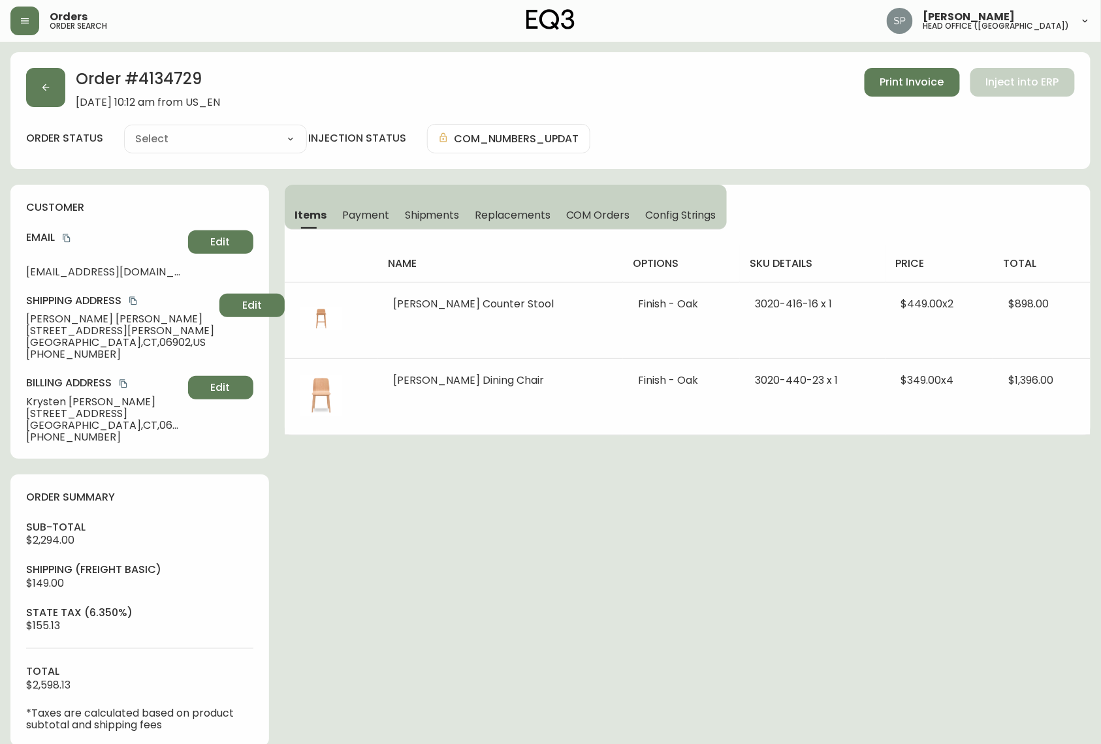
type input "Processing"
select select "PROCESSING"
click at [52, 97] on button "button" at bounding box center [45, 87] width 39 height 39
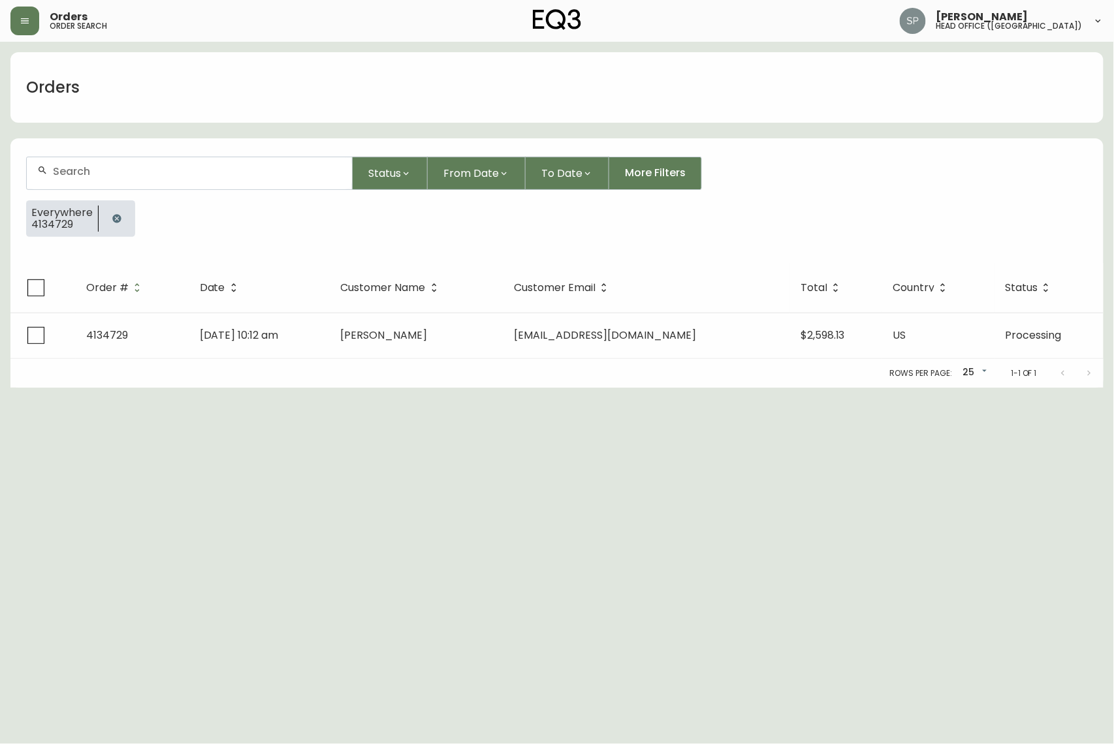
click at [108, 160] on div at bounding box center [189, 173] width 325 height 32
paste input "4134851"
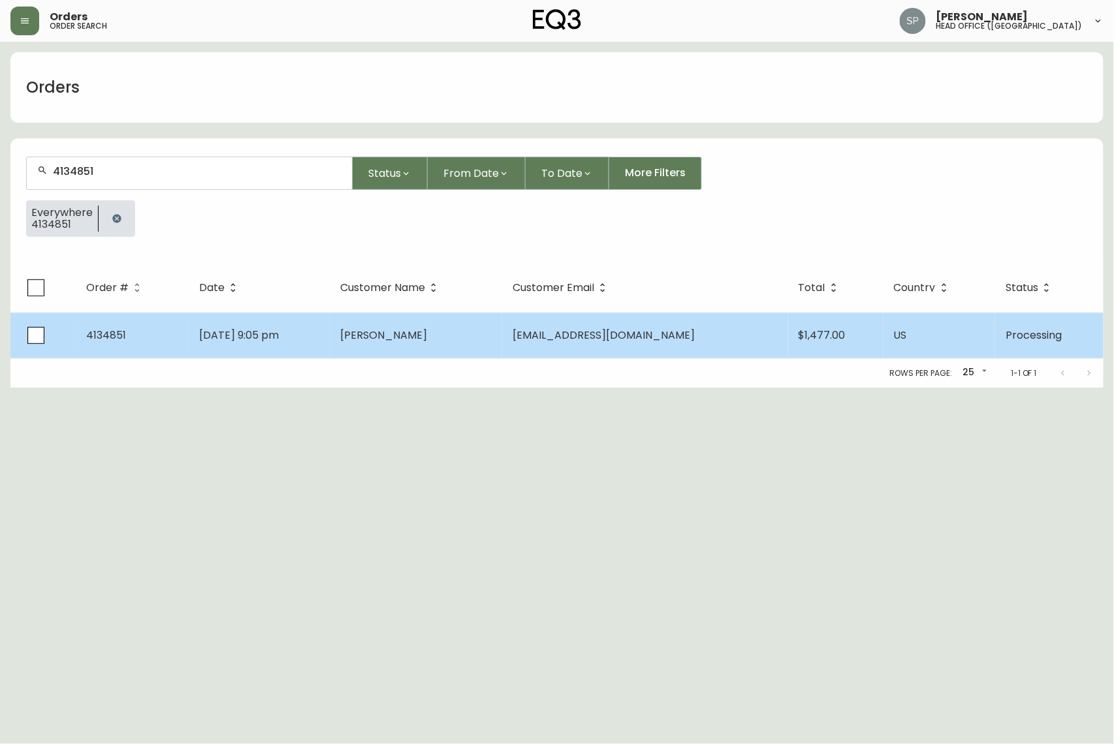
type input "4134851"
click at [398, 339] on td "[PERSON_NAME]" at bounding box center [416, 336] width 172 height 46
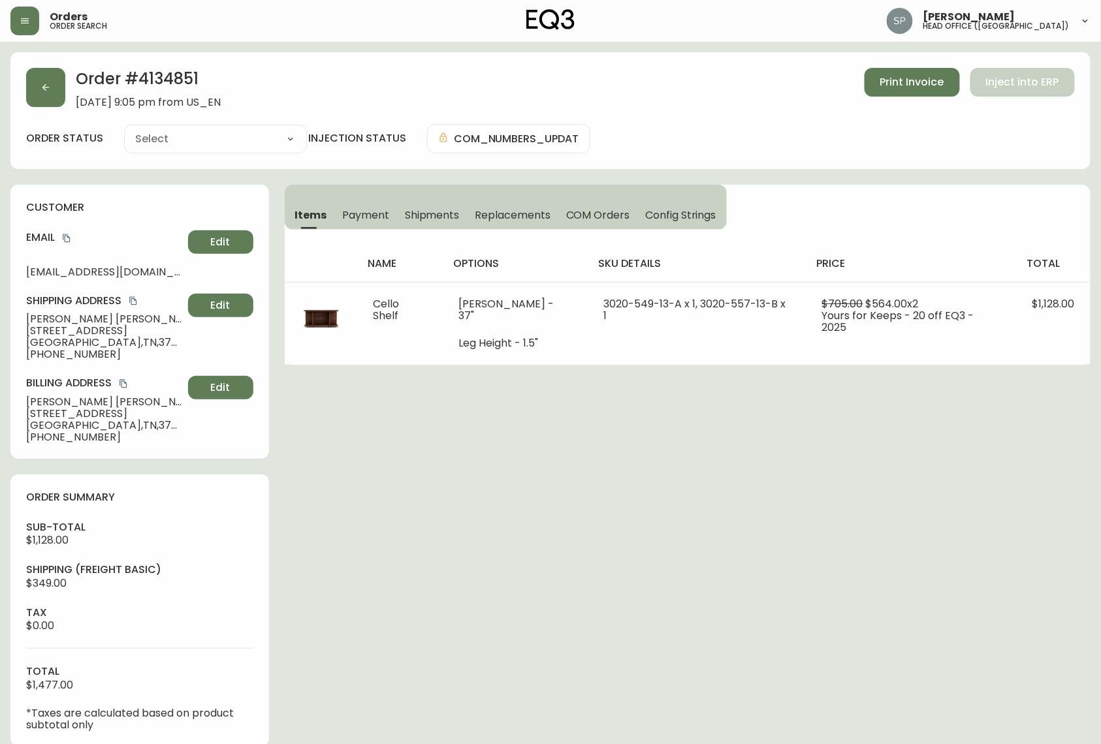
type input "Processing"
select select "PROCESSING"
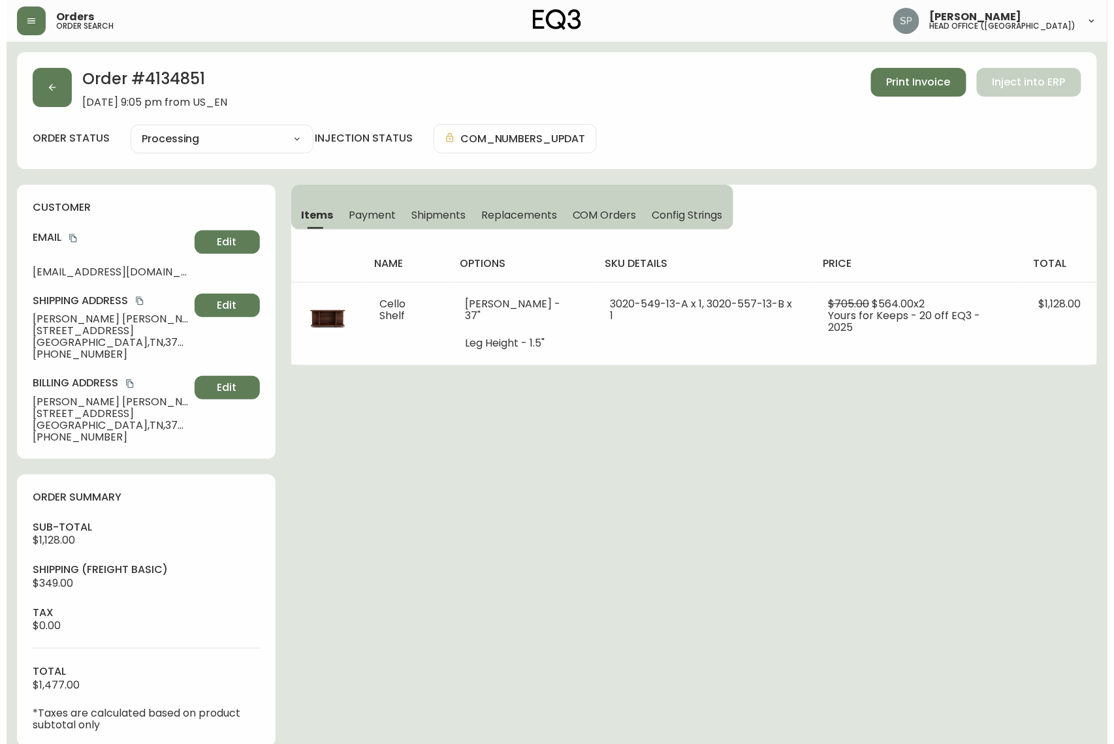
scroll to position [87, 0]
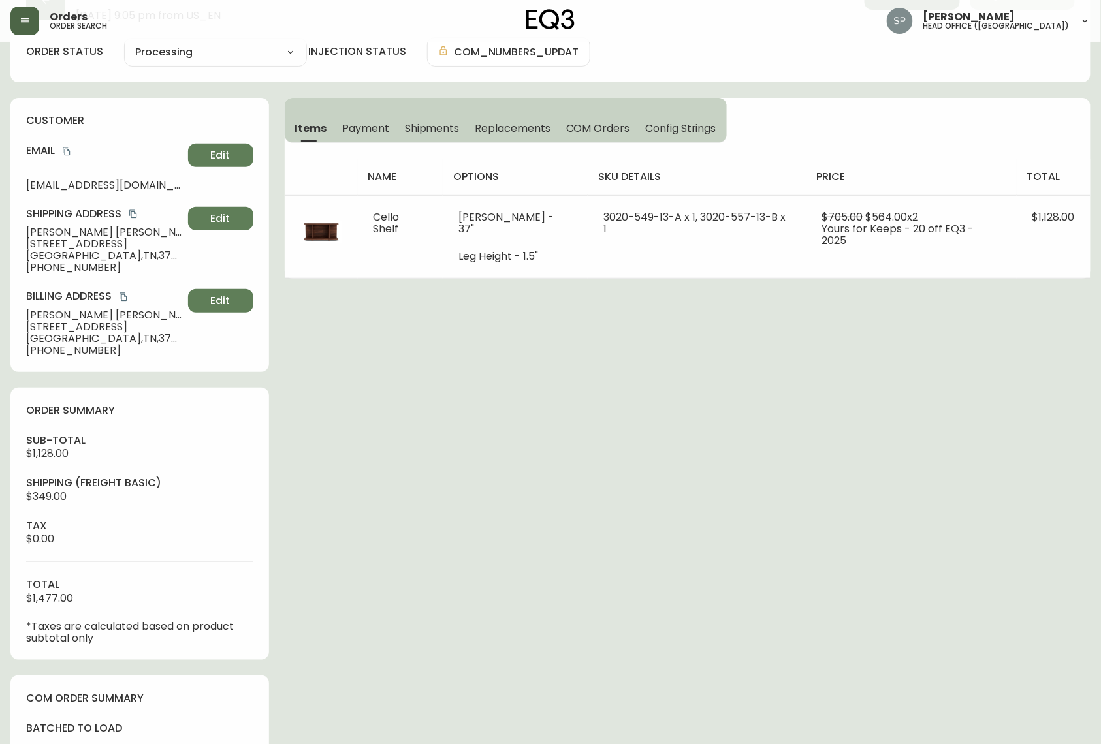
click at [31, 26] on button "button" at bounding box center [24, 21] width 29 height 29
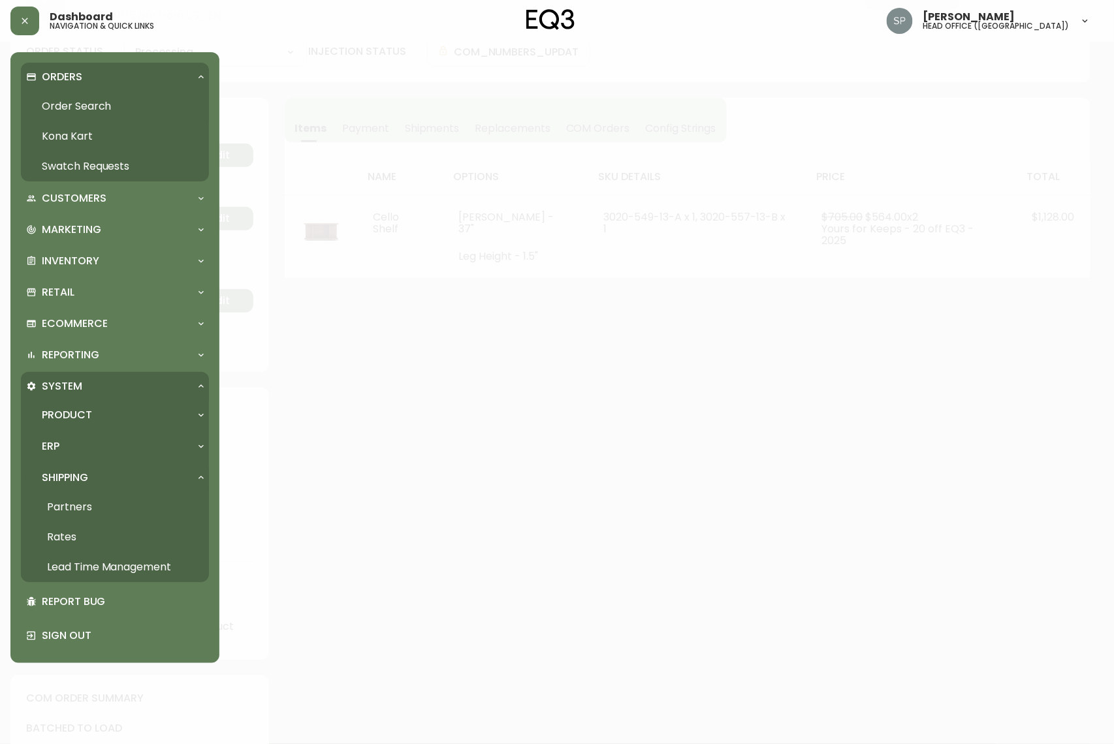
drag, startPoint x: 89, startPoint y: 103, endPoint x: 108, endPoint y: 118, distance: 23.8
click at [89, 103] on link "Order Search" at bounding box center [115, 106] width 188 height 30
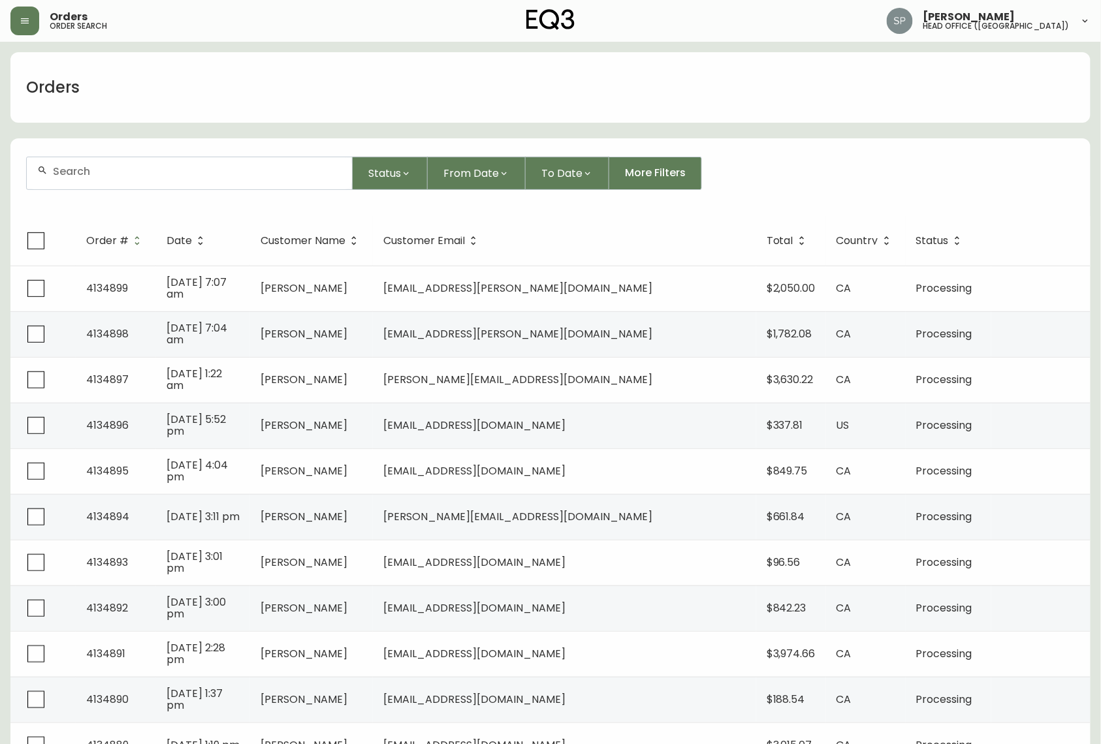
click at [149, 157] on form "Status From Date To Date More Filters" at bounding box center [550, 178] width 1080 height 75
click at [157, 170] on input "text" at bounding box center [197, 171] width 289 height 12
paste input "4133159"
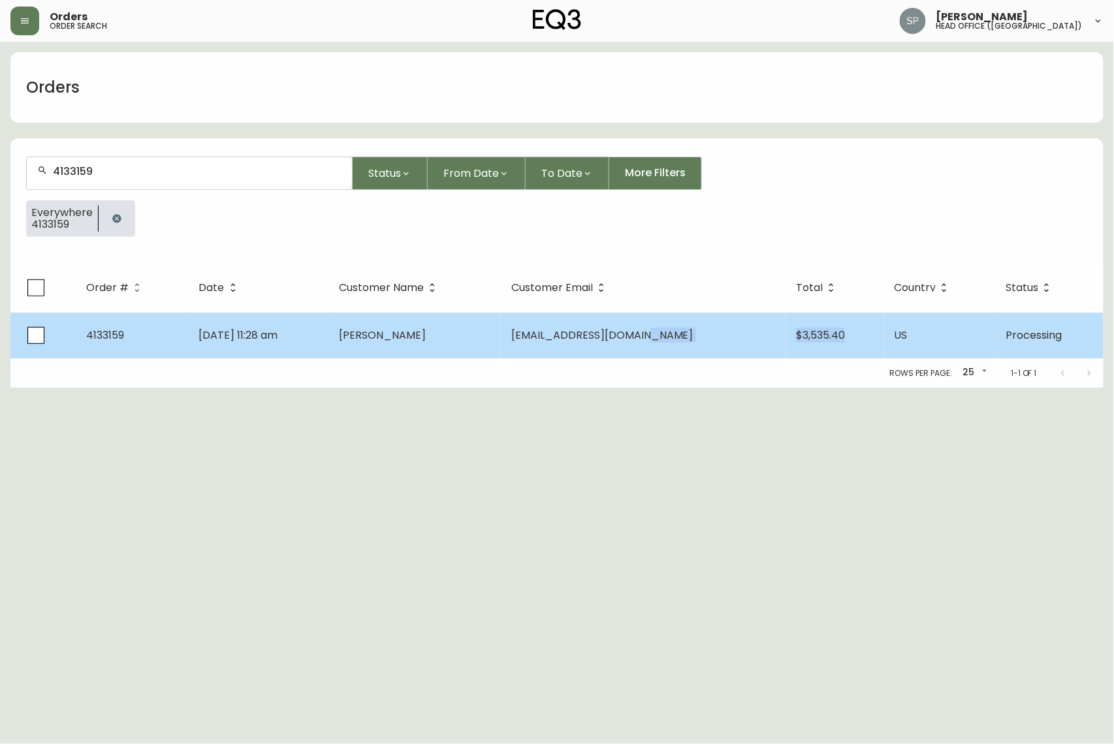
drag, startPoint x: 765, startPoint y: 351, endPoint x: 833, endPoint y: 351, distance: 67.9
click at [833, 351] on tr "4133159 [DATE] 11:28 am [PERSON_NAME] [EMAIL_ADDRESS][DOMAIN_NAME] $3,535.40 US…" at bounding box center [556, 336] width 1093 height 46
copy tr "$3,535.40"
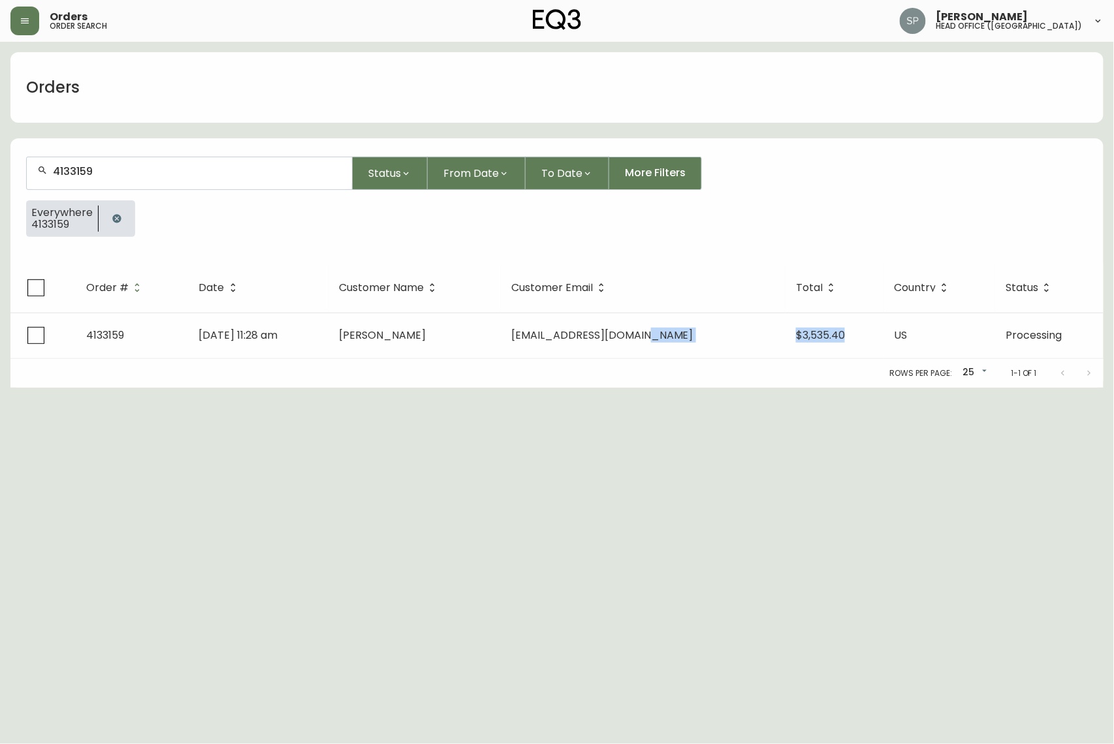
click at [104, 163] on div "4133159" at bounding box center [189, 173] width 325 height 32
paste input "374"
type input "4133374"
click at [189, 159] on div "4133374" at bounding box center [189, 173] width 325 height 32
paste input "4546"
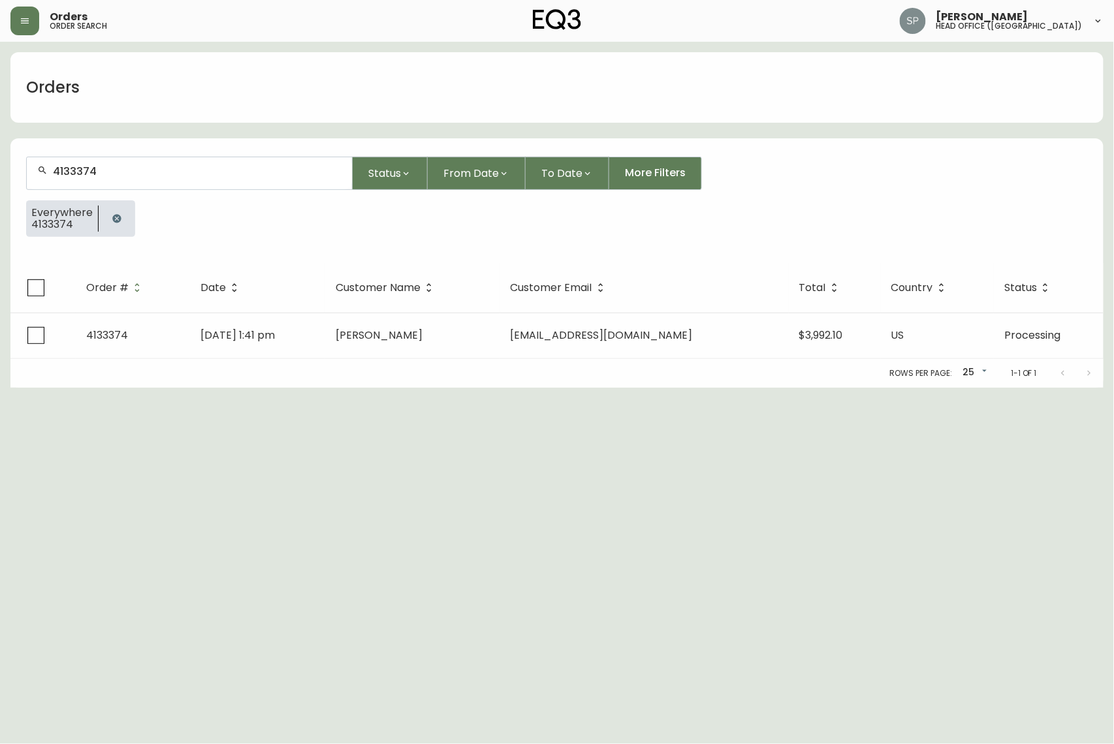
type input "4134546"
click at [173, 166] on input "4134546" at bounding box center [197, 171] width 289 height 12
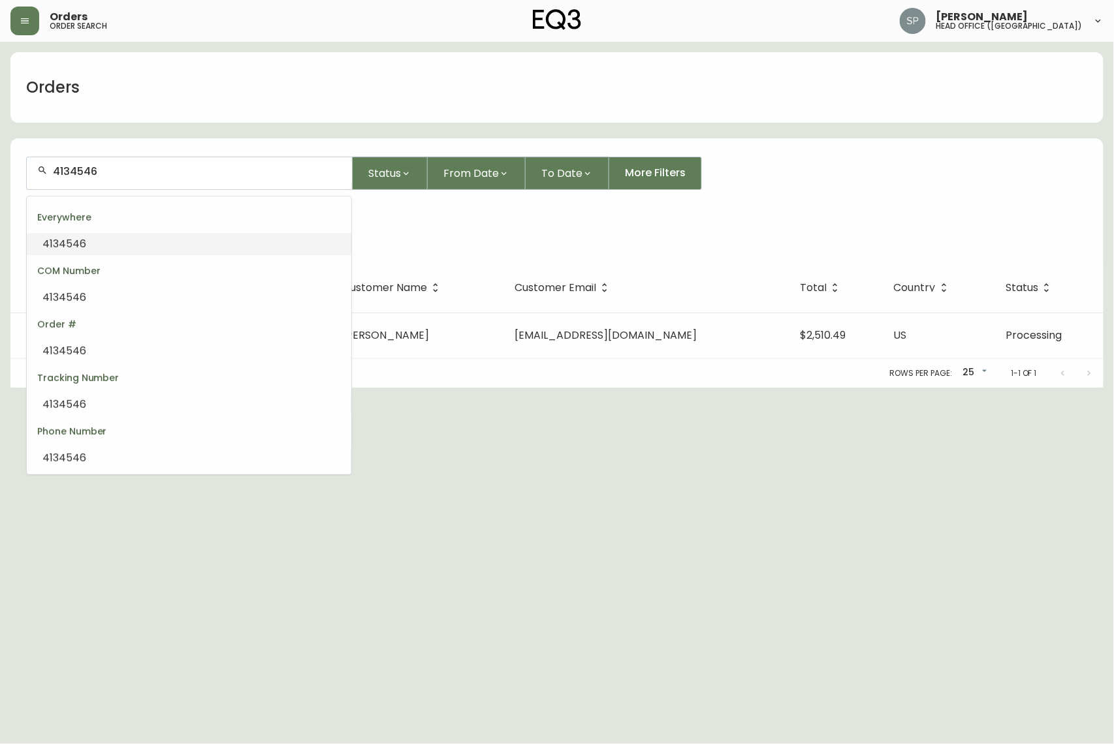
paste input "6"
type input "4134646"
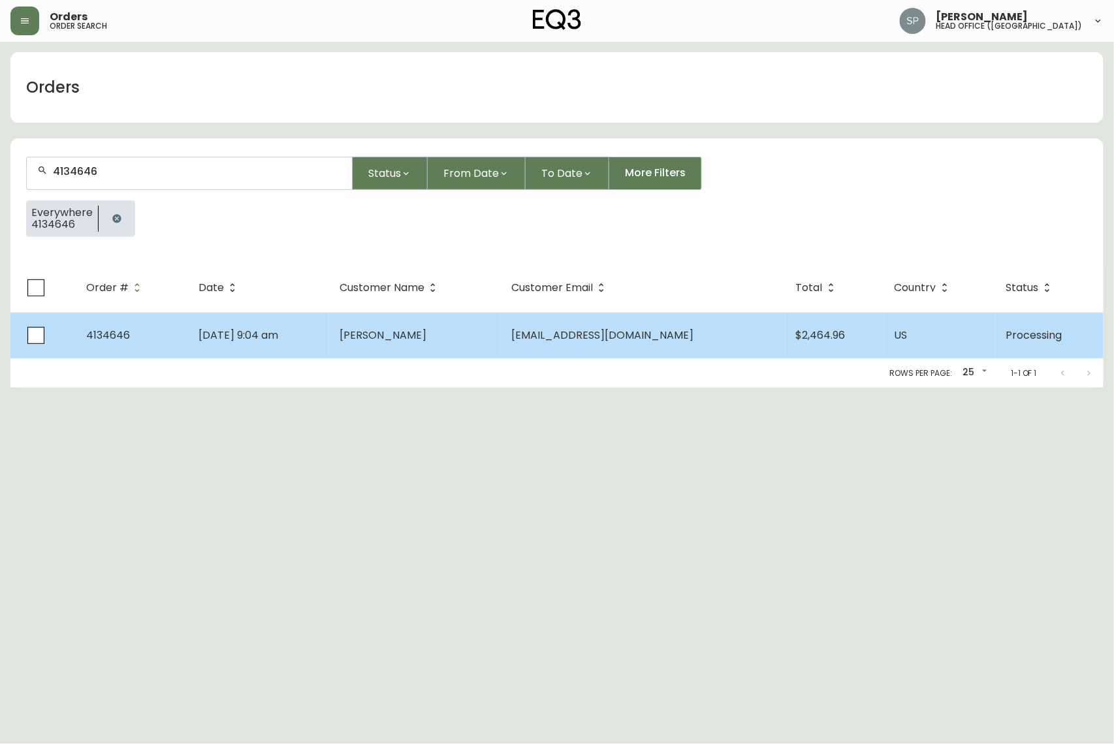
type input "4134646"
click at [447, 324] on td "[PERSON_NAME]" at bounding box center [415, 336] width 172 height 46
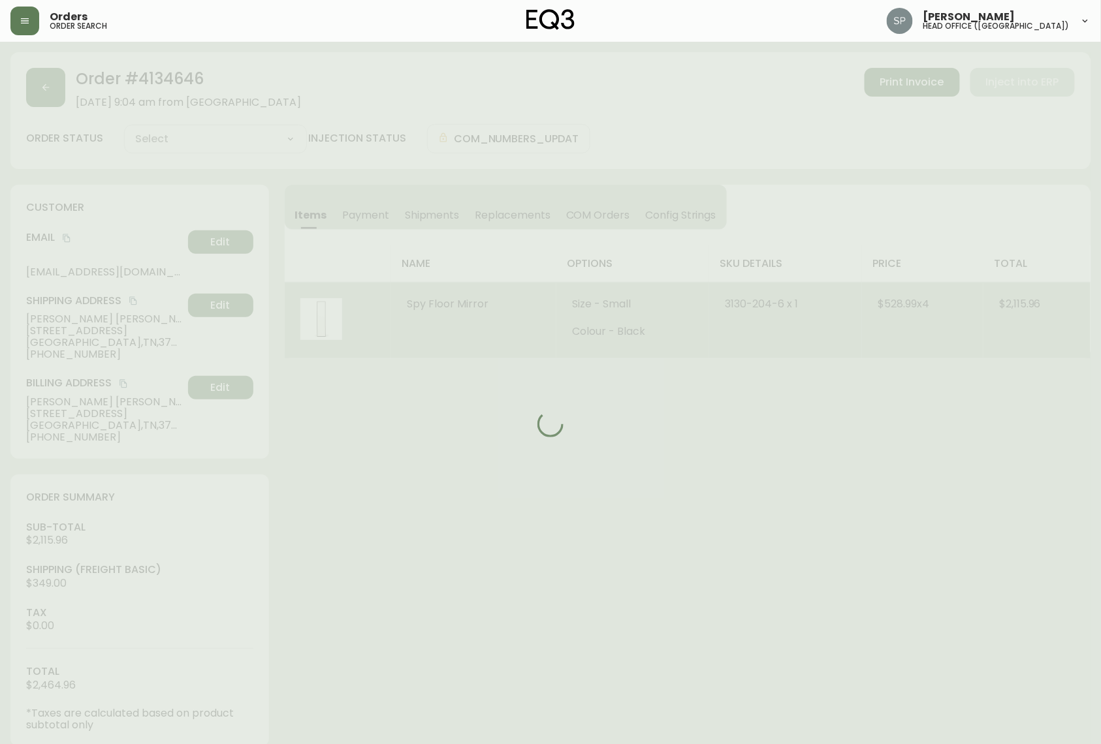
type input "Processing"
select select "PROCESSING"
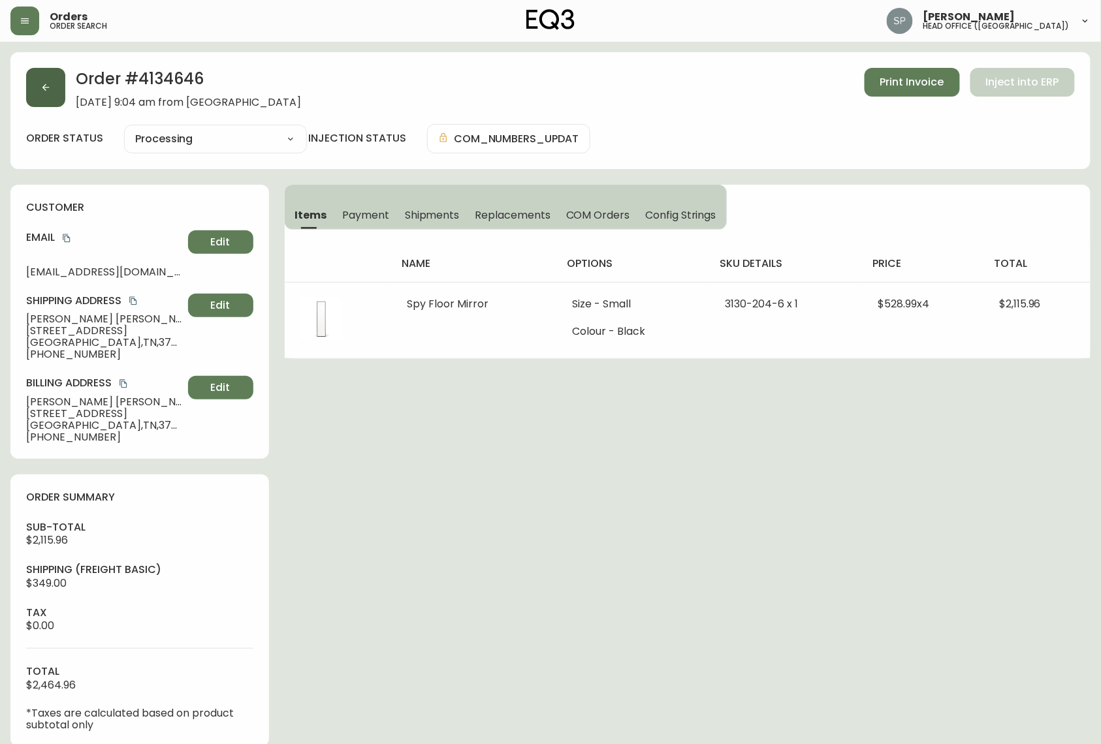
click at [29, 89] on button "button" at bounding box center [45, 87] width 39 height 39
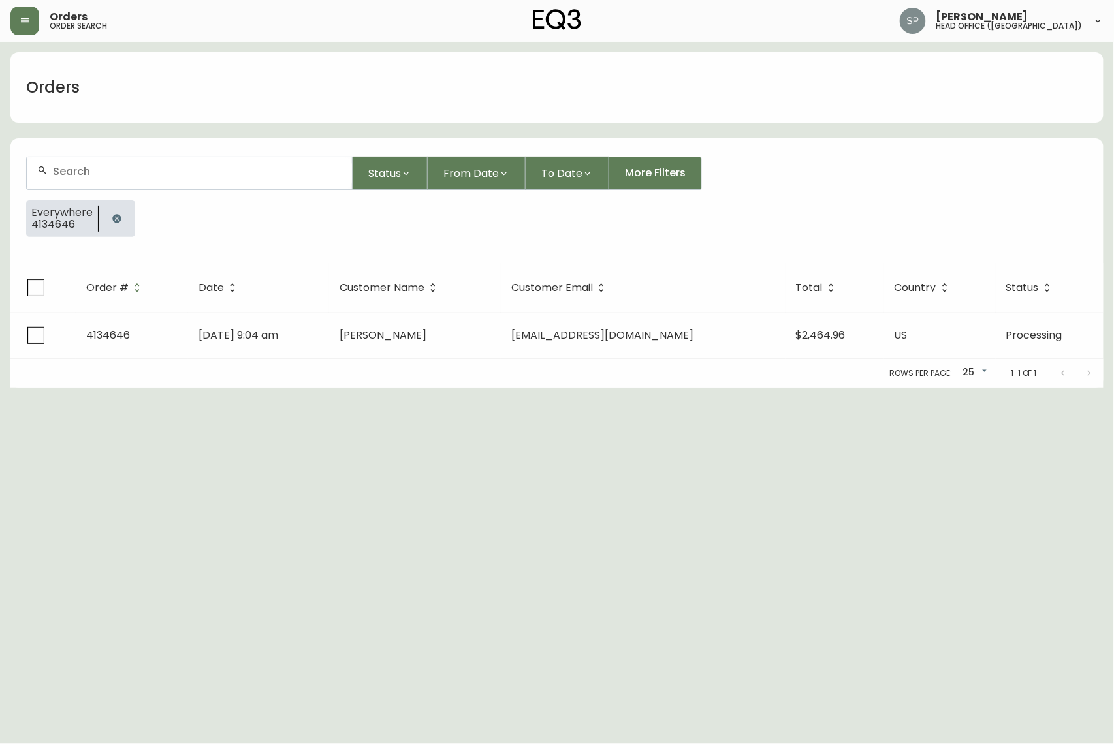
click at [144, 162] on div at bounding box center [189, 173] width 325 height 32
paste input "4134674"
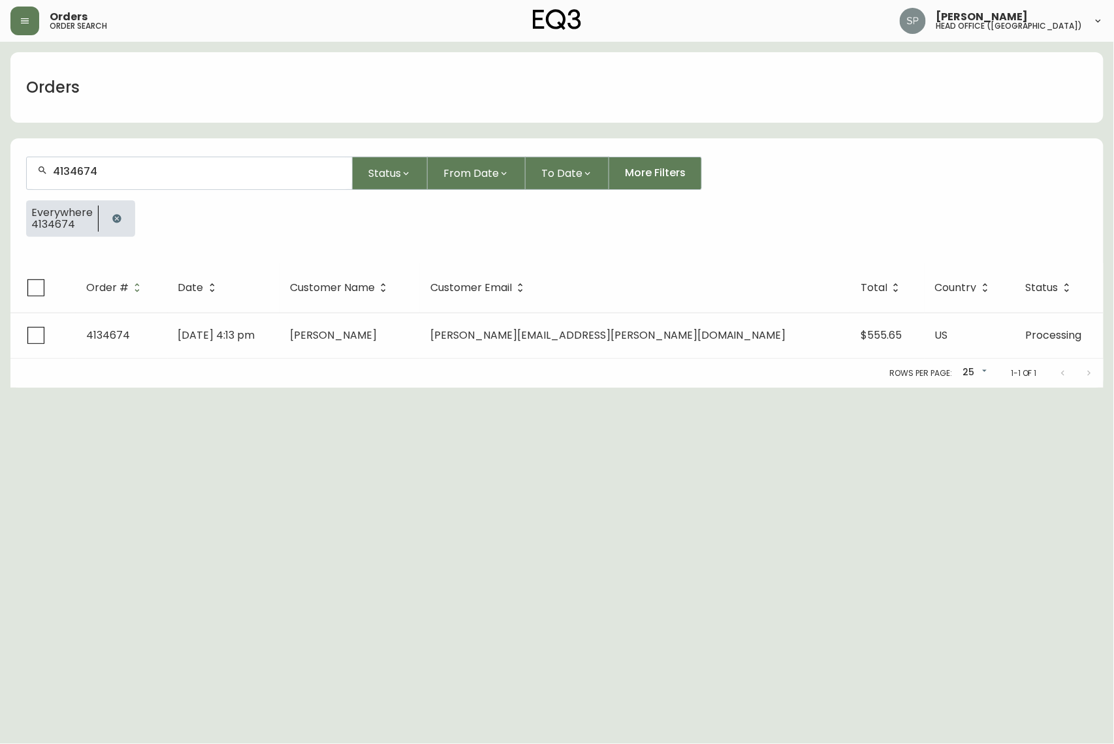
click at [178, 160] on div "4134674" at bounding box center [189, 173] width 325 height 32
paste input "88"
type input "4134688"
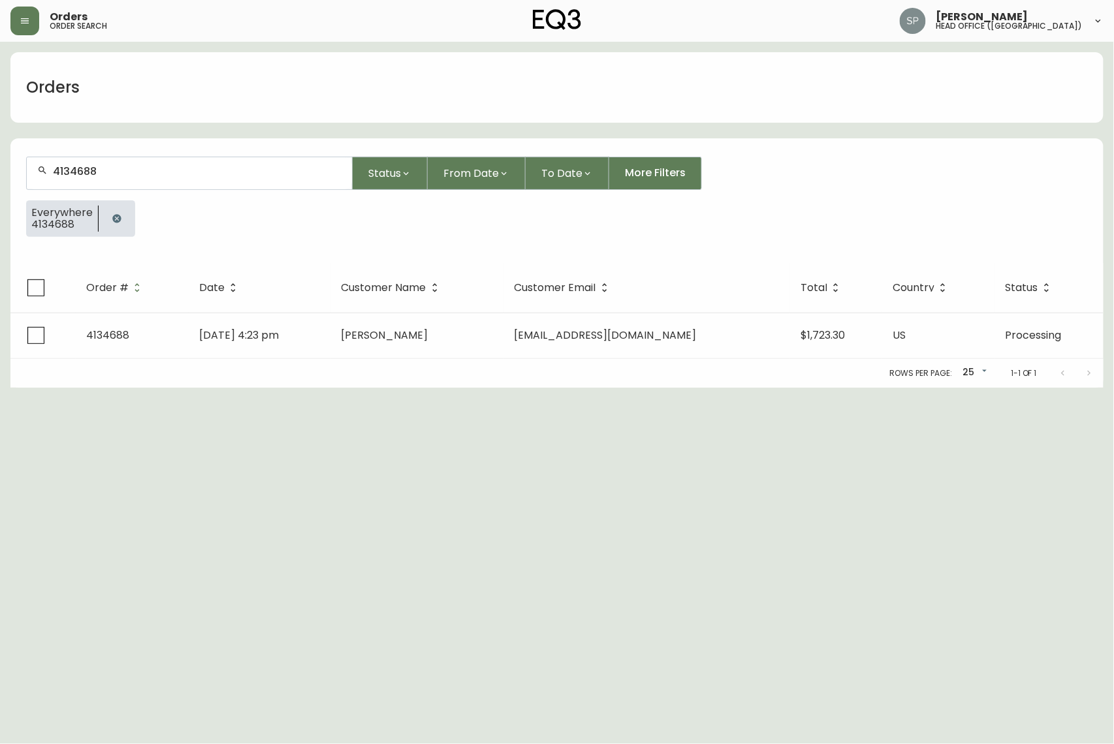
click at [230, 181] on div "4134688" at bounding box center [189, 173] width 325 height 32
paste input "729"
type input "4134729"
click at [158, 168] on input "4134729" at bounding box center [197, 171] width 289 height 12
paste input "851"
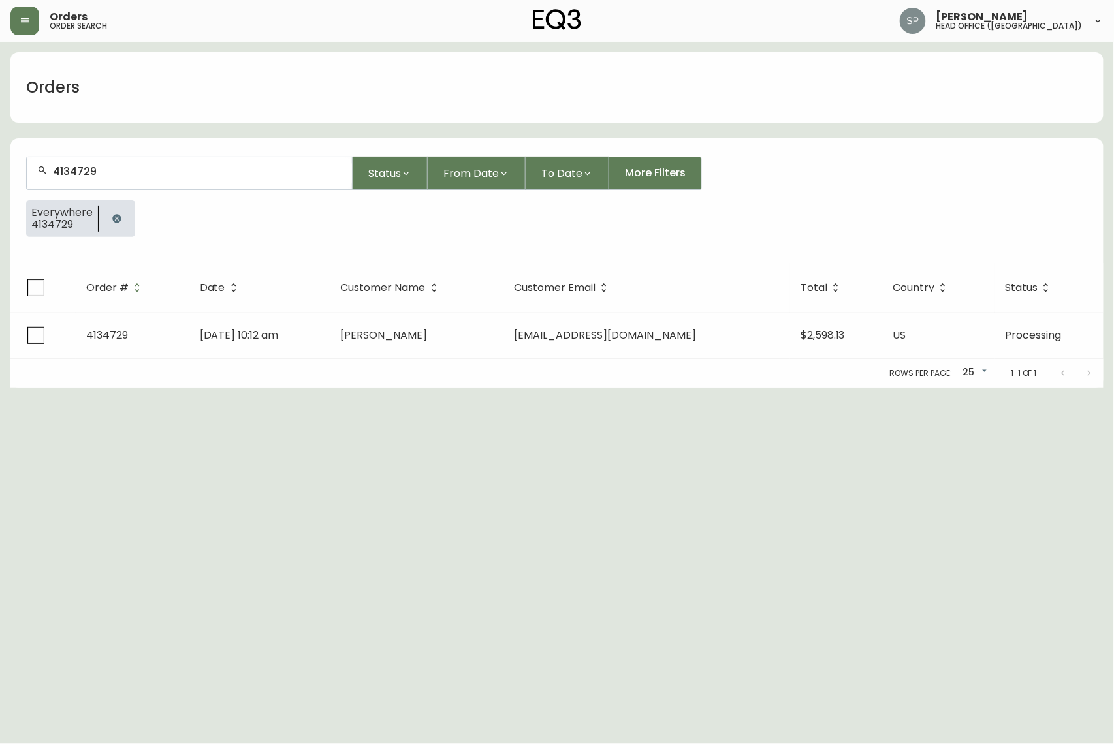
type input "4134851"
click at [320, 388] on html "Orders order search [PERSON_NAME] head office ([GEOGRAPHIC_DATA]) Orders 413485…" at bounding box center [557, 194] width 1114 height 388
